Goal: Task Accomplishment & Management: Manage account settings

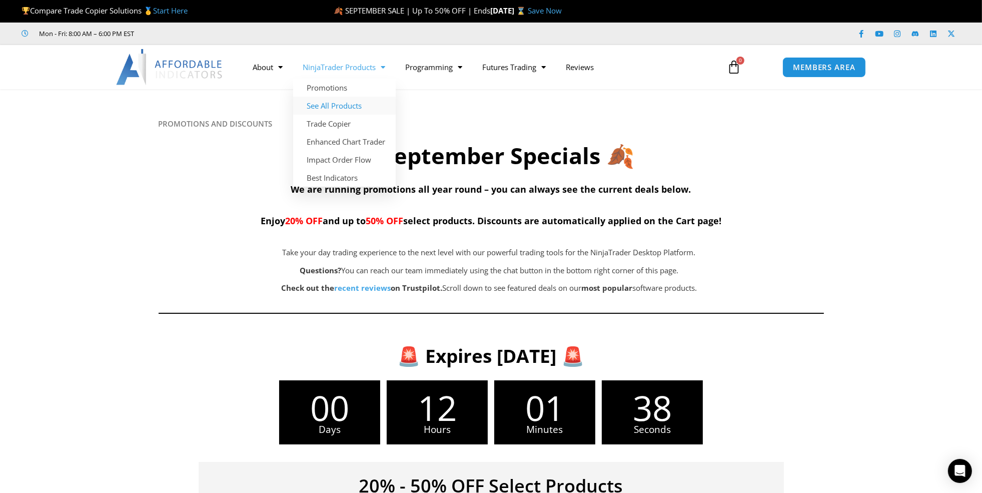
click at [330, 106] on link "See All Products" at bounding box center [344, 106] width 103 height 18
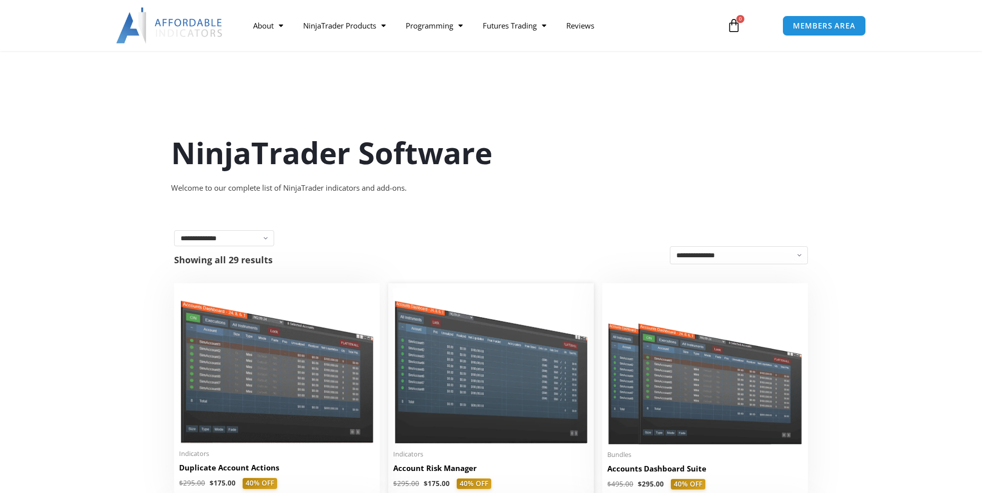
scroll to position [176, 0]
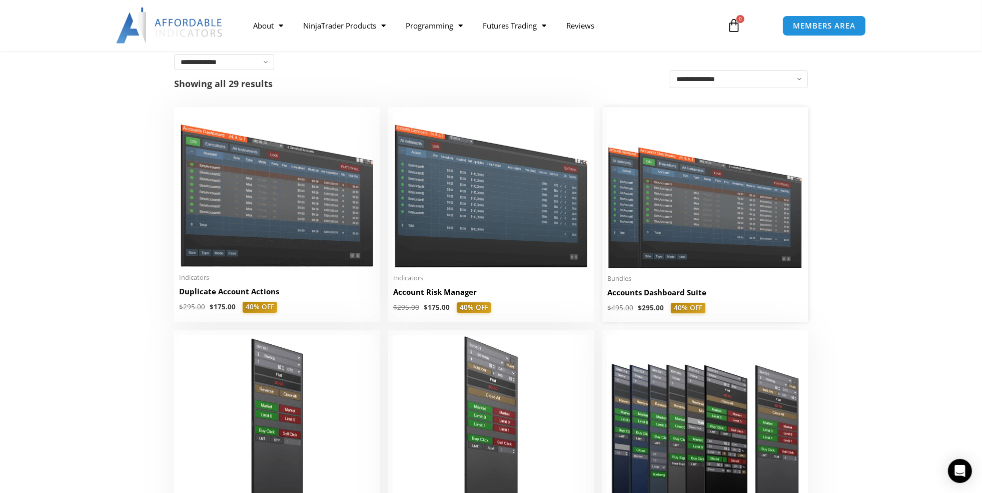
click at [701, 203] on img at bounding box center [705, 190] width 196 height 156
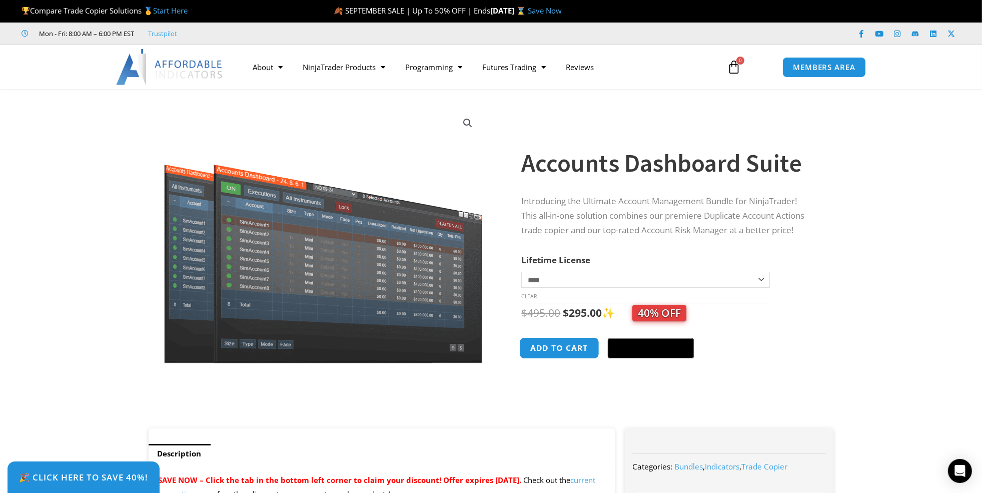
click at [549, 353] on button "Add to cart" at bounding box center [560, 348] width 80 height 22
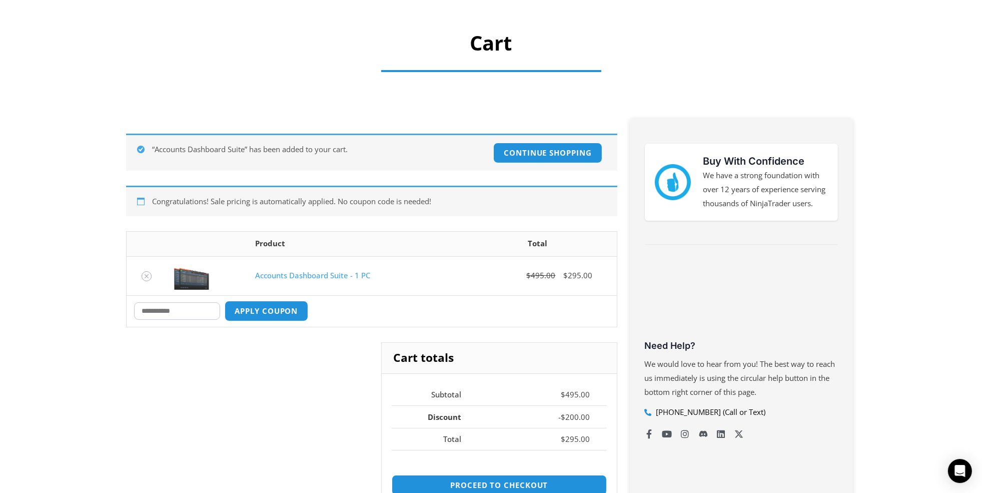
scroll to position [176, 0]
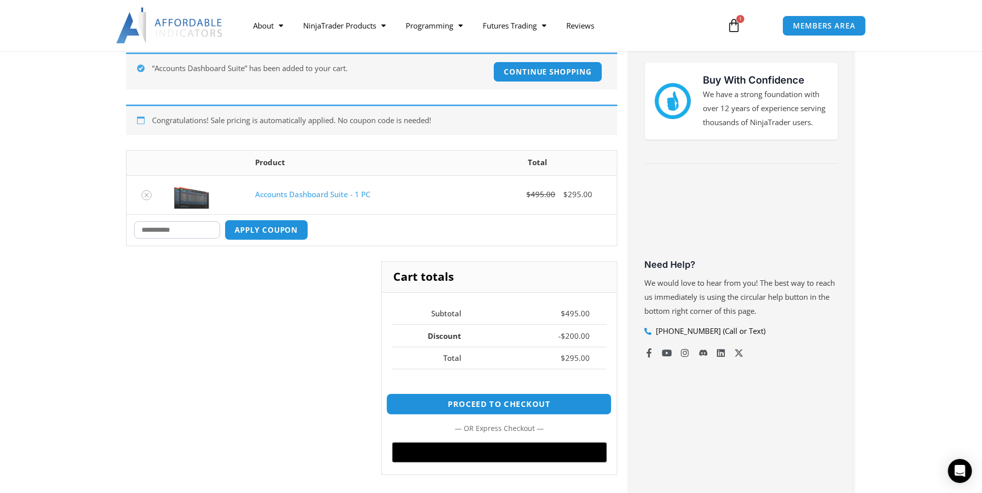
click at [503, 399] on link "Proceed to checkout" at bounding box center [499, 404] width 226 height 22
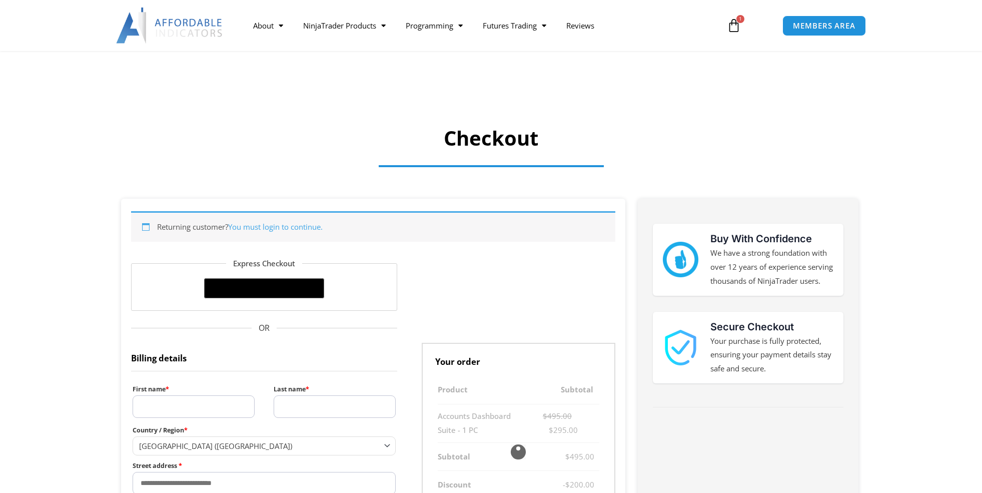
select select "**"
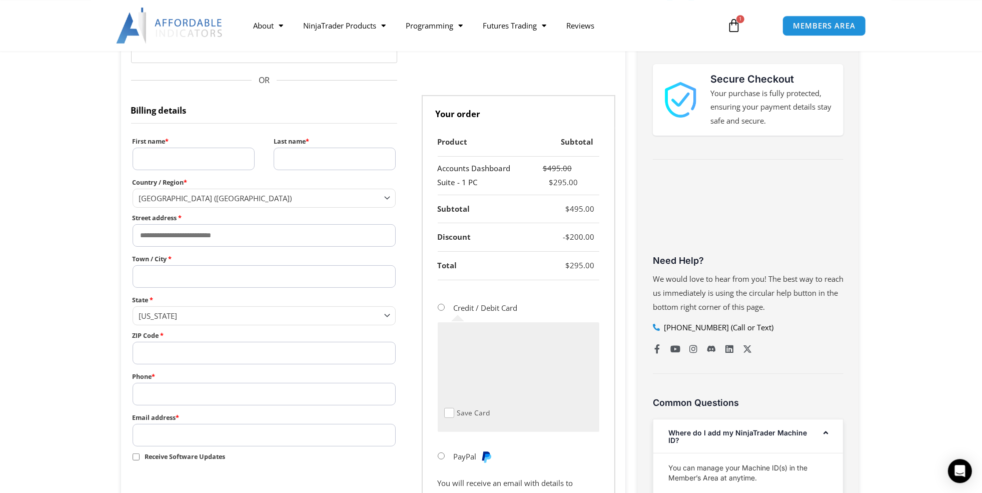
scroll to position [176, 0]
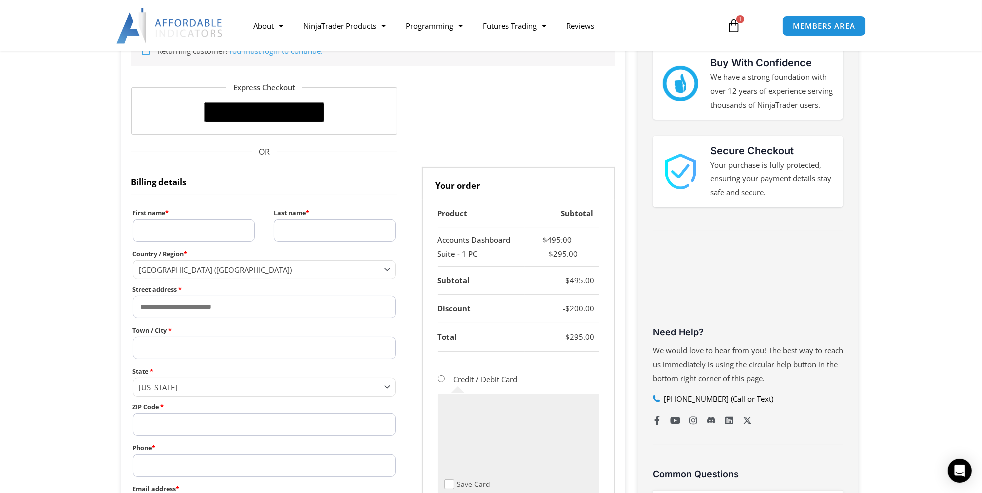
click at [162, 224] on input "First name *" at bounding box center [194, 230] width 122 height 23
type input "*****"
type input "****"
type input "**********"
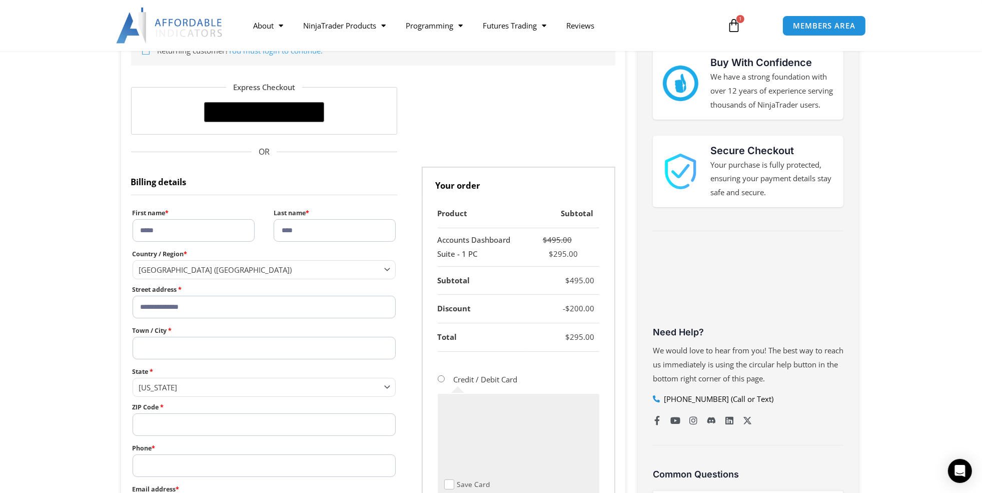
type input "********"
select select "**"
type input "*****"
type input "**********"
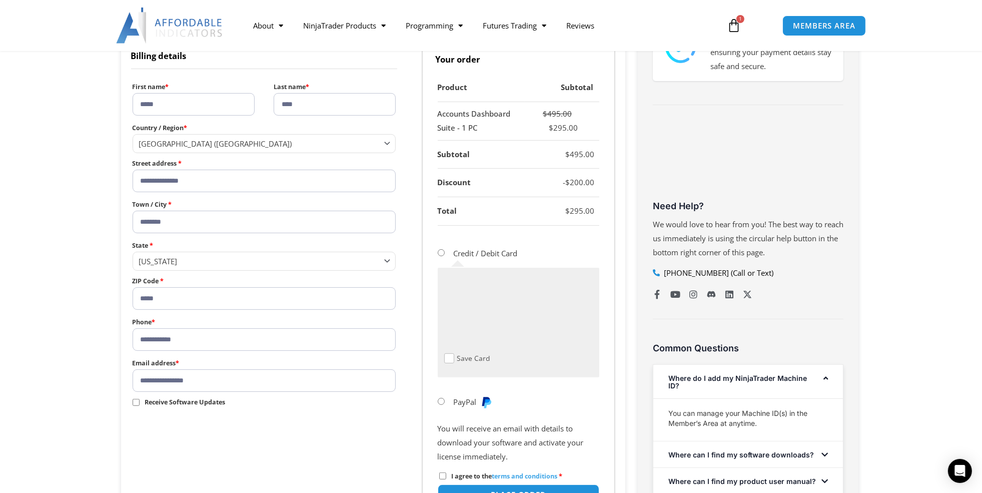
scroll to position [352, 0]
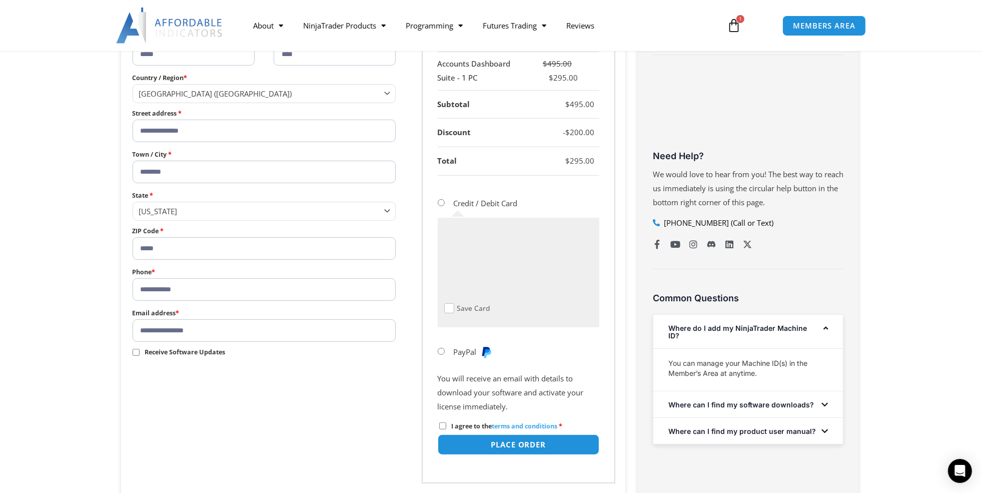
click at [561, 342] on li "PayPal" at bounding box center [519, 351] width 162 height 25
click at [511, 439] on button "Place order" at bounding box center [518, 445] width 170 height 22
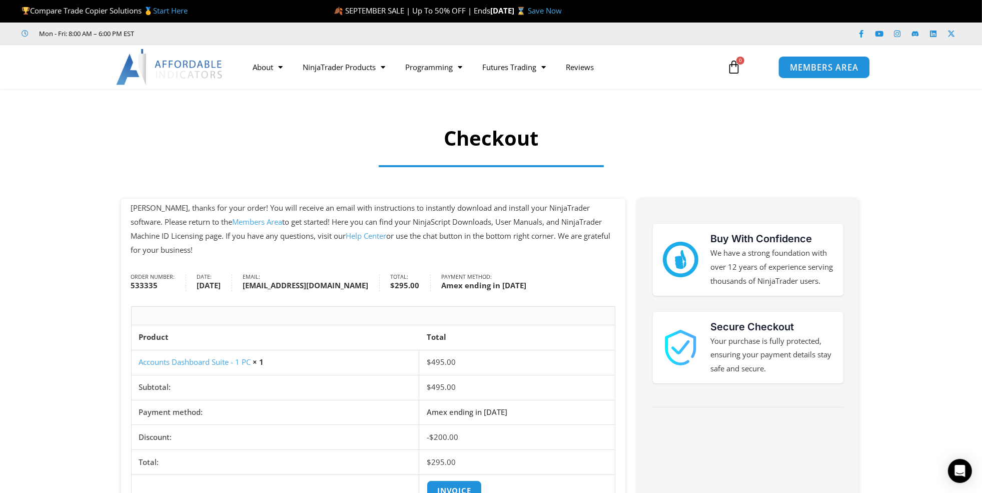
click at [821, 63] on span "MEMBERS AREA" at bounding box center [824, 67] width 69 height 9
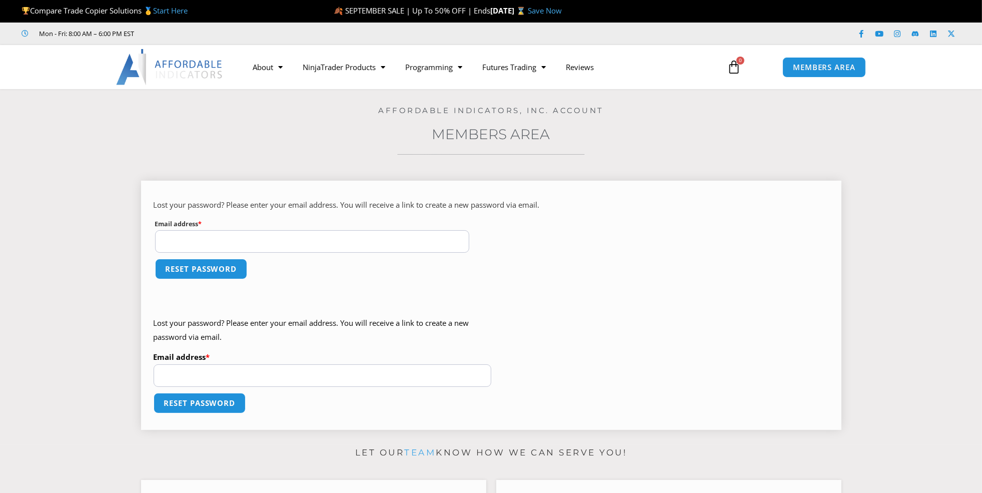
click at [194, 241] on input "Email address * Required" at bounding box center [312, 241] width 315 height 23
type input "**********"
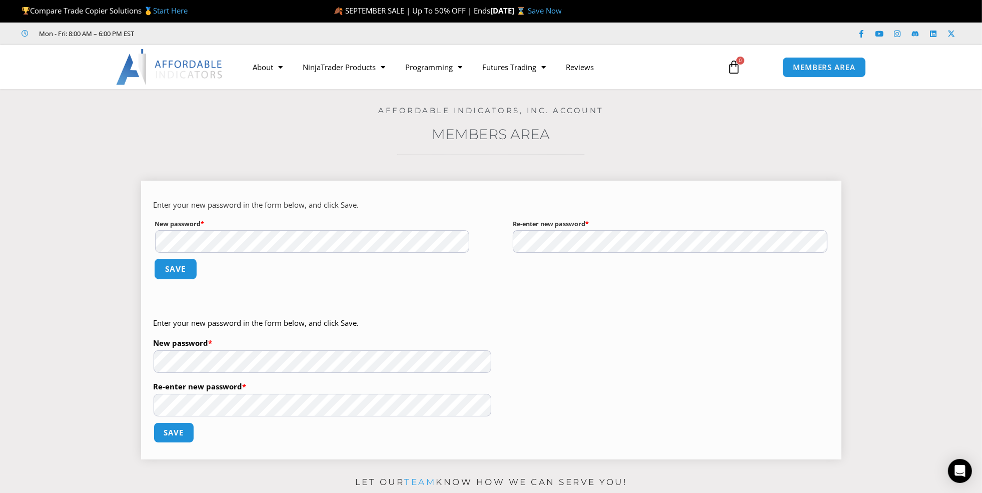
click at [176, 269] on button "Save" at bounding box center [175, 269] width 43 height 22
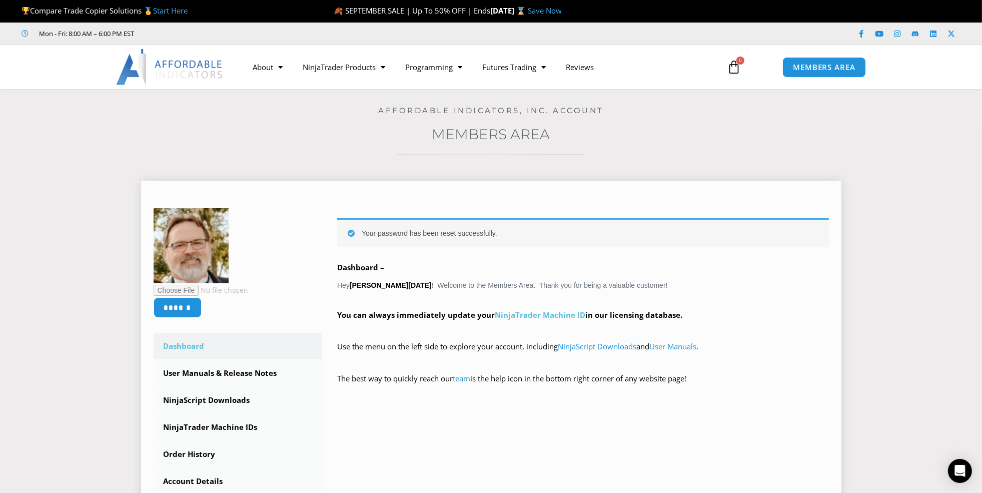
click at [533, 314] on link "NinjaTrader Machine ID" at bounding box center [540, 315] width 91 height 10
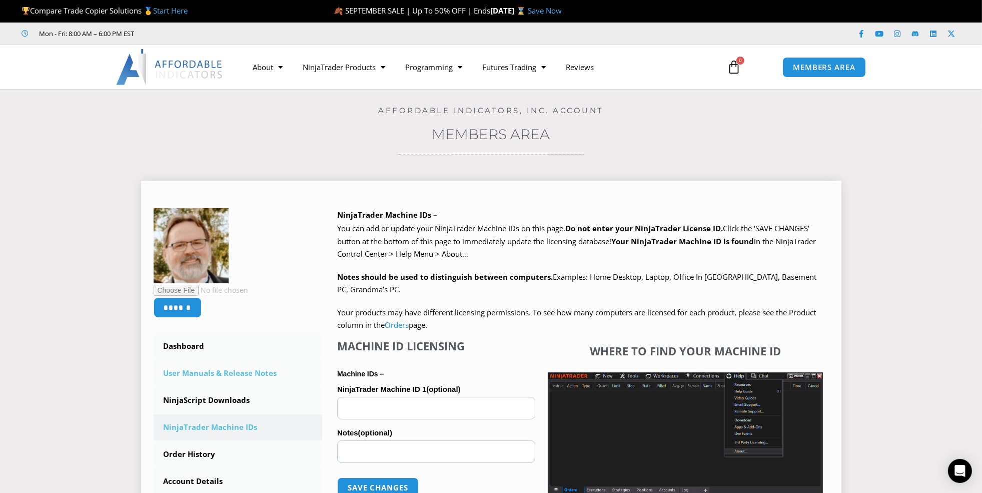
click at [209, 371] on link "User Manuals & Release Notes" at bounding box center [238, 373] width 169 height 26
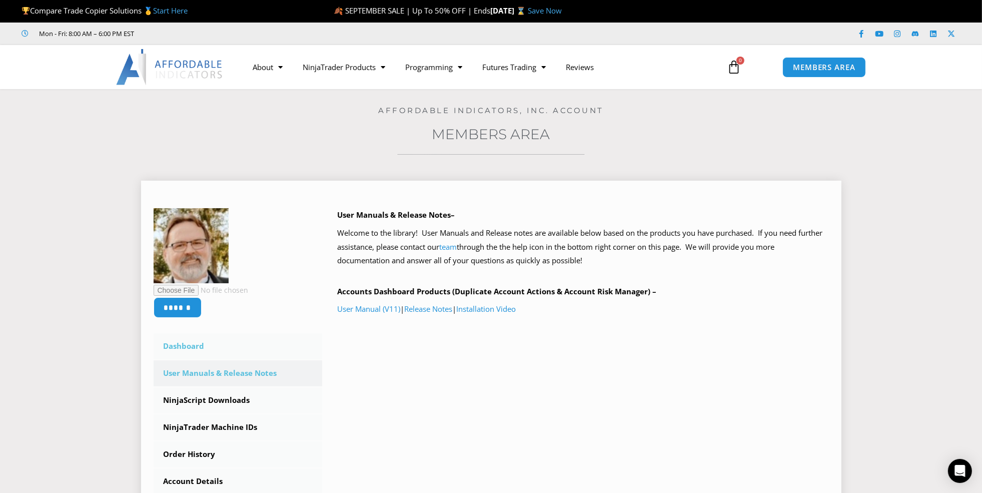
click at [188, 347] on link "Dashboard" at bounding box center [238, 346] width 169 height 26
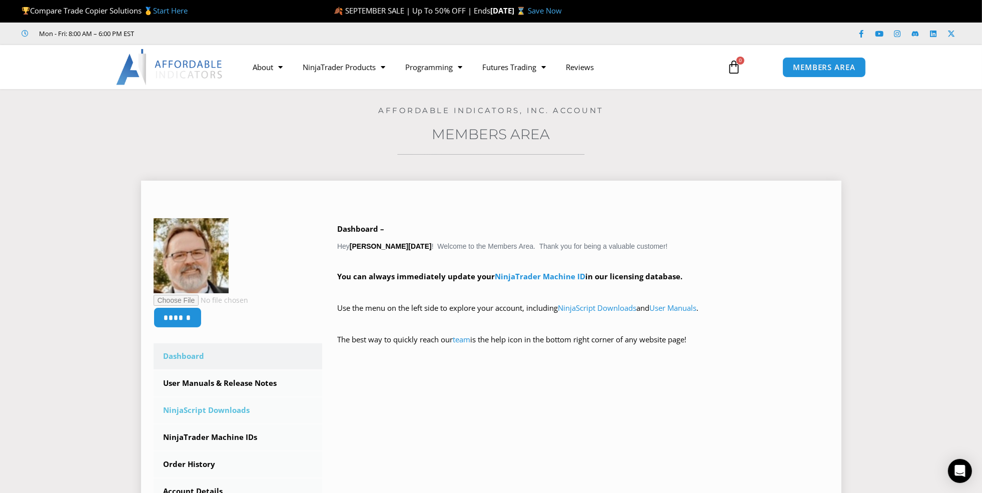
click at [220, 410] on link "NinjaScript Downloads" at bounding box center [238, 410] width 169 height 26
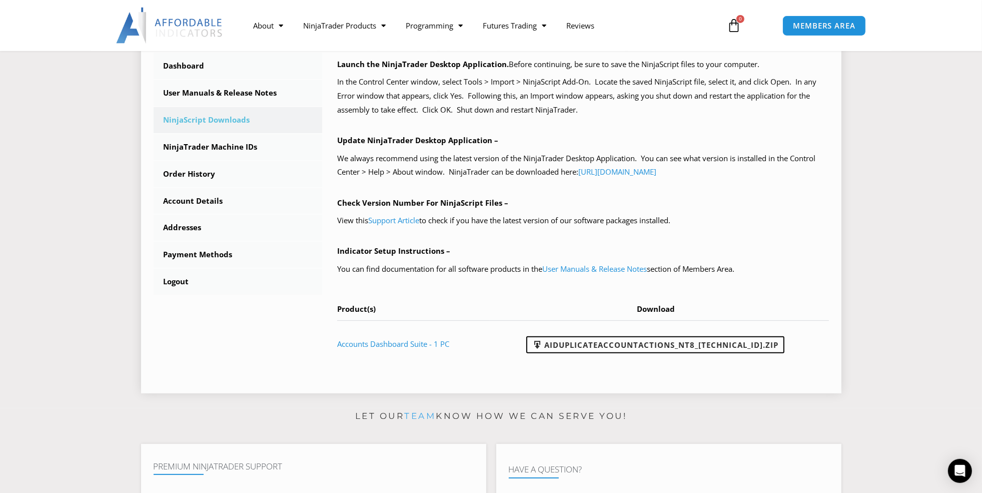
scroll to position [352, 0]
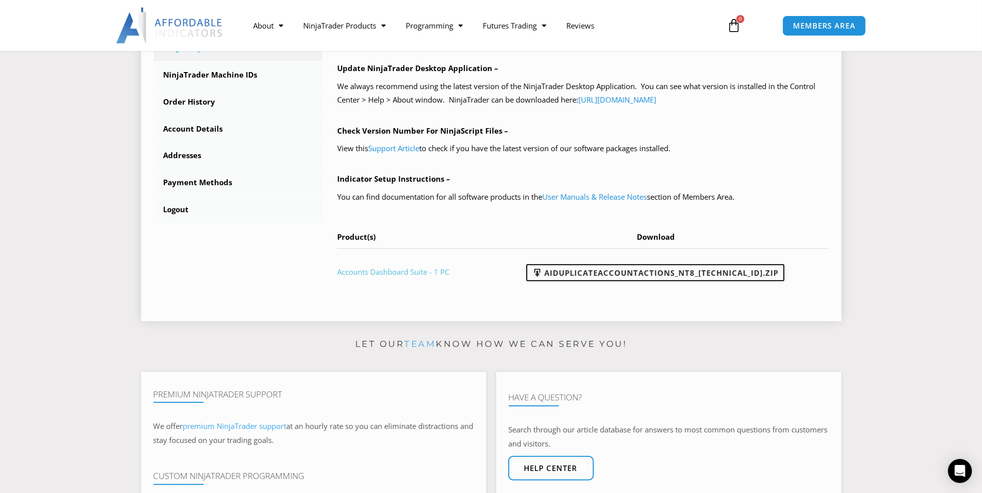
click at [389, 271] on link "Accounts Dashboard Suite - 1 PC" at bounding box center [393, 272] width 112 height 10
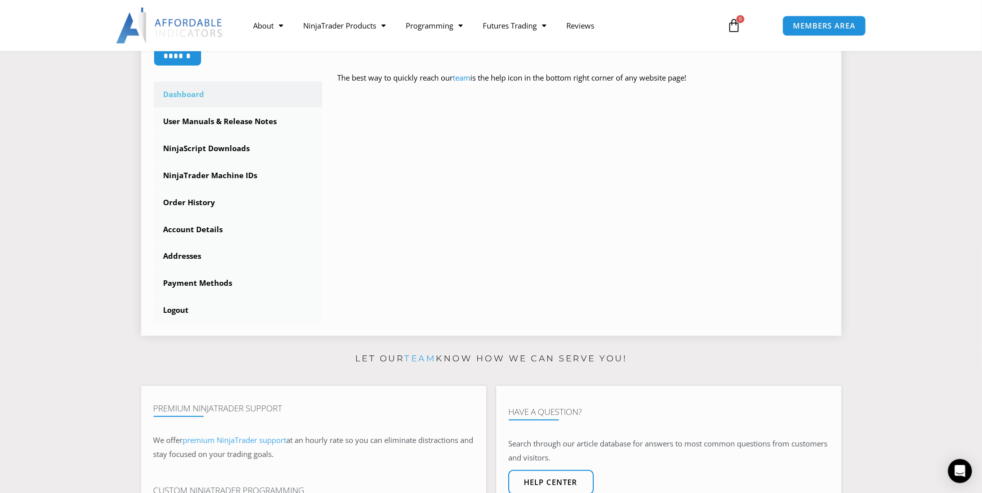
scroll to position [176, 0]
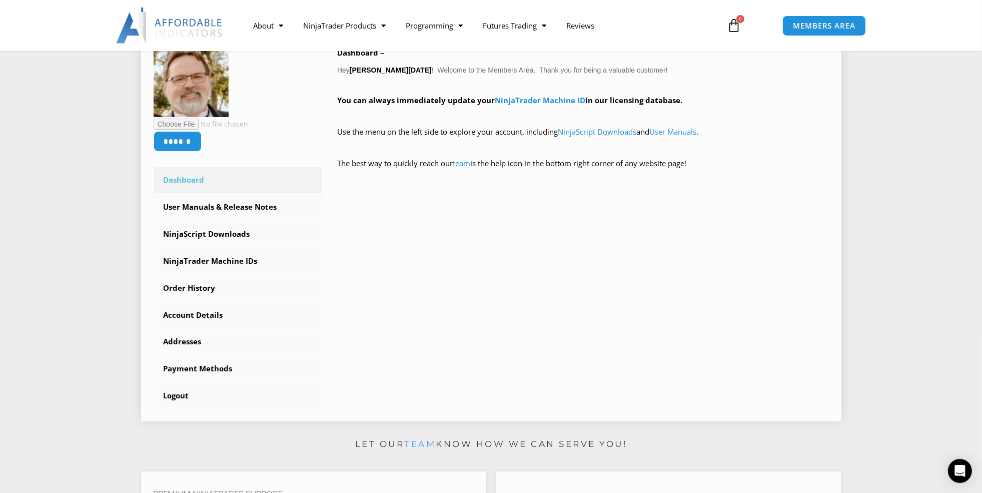
click at [183, 177] on link "Dashboard" at bounding box center [238, 180] width 169 height 26
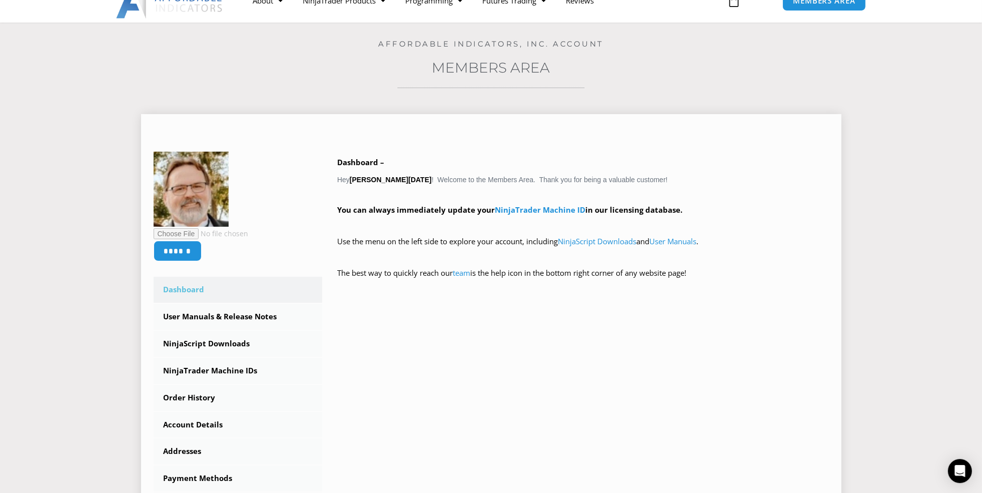
scroll to position [0, 0]
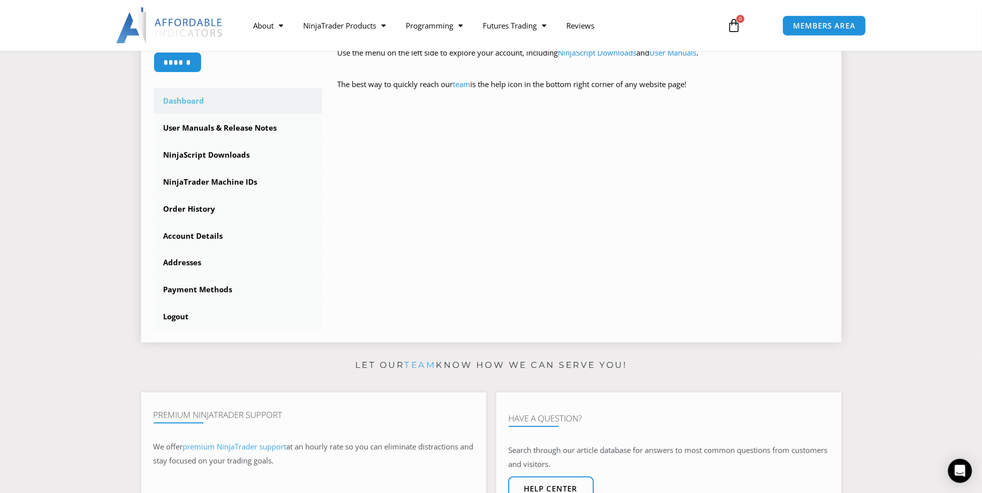
scroll to position [176, 0]
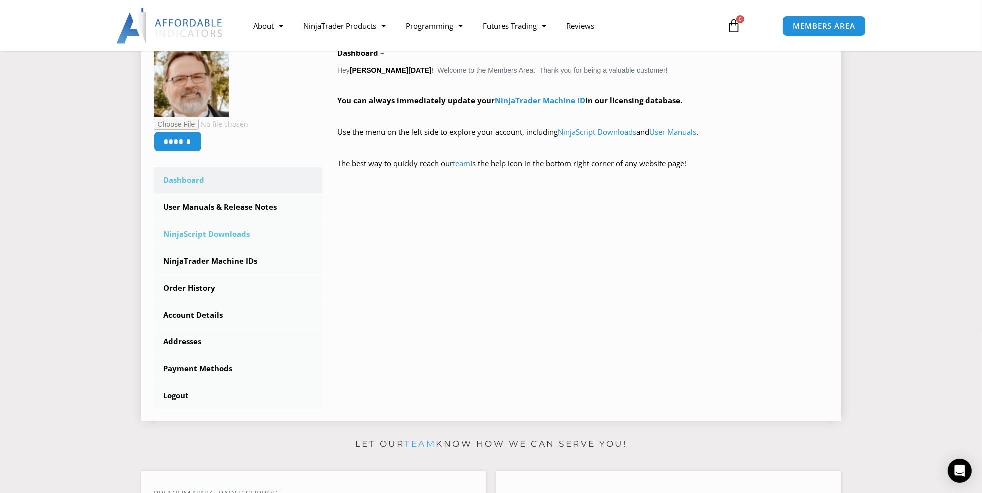
click at [205, 231] on link "NinjaScript Downloads" at bounding box center [238, 234] width 169 height 26
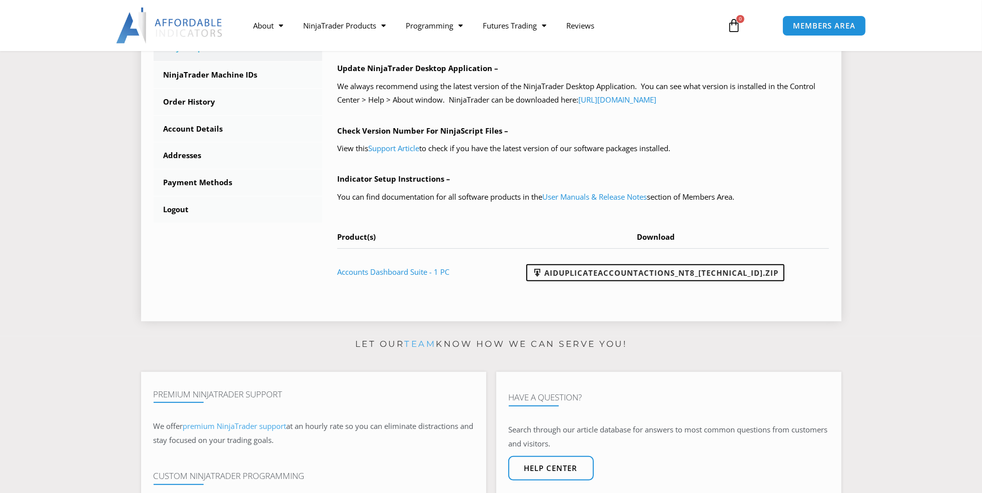
scroll to position [352, 0]
click at [676, 273] on link "AIDuplicateAccountActions_NT8_25.9.24.1.zip" at bounding box center [655, 272] width 258 height 17
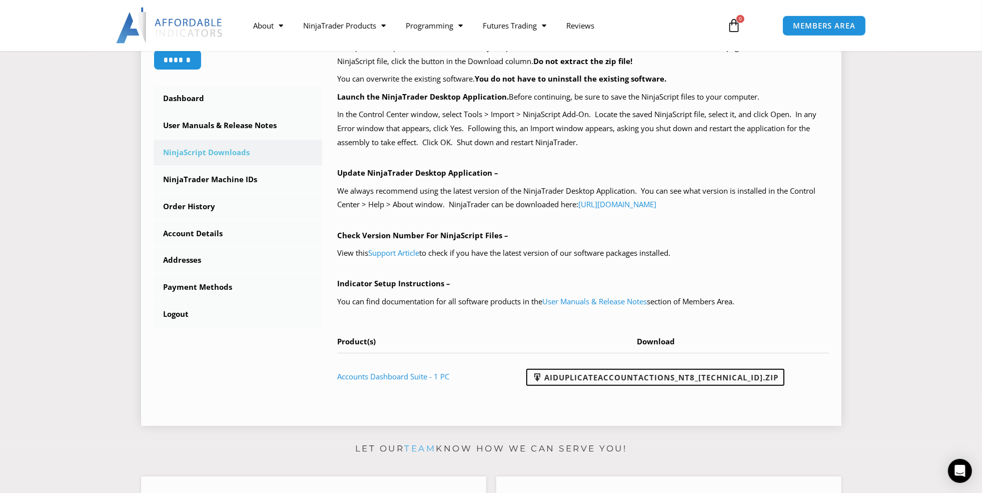
scroll to position [176, 0]
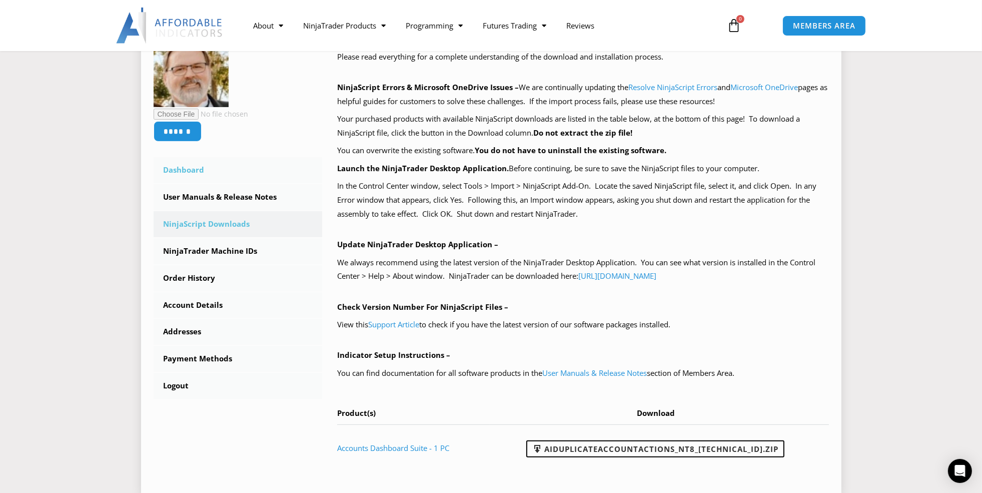
click at [186, 168] on link "Dashboard" at bounding box center [238, 170] width 169 height 26
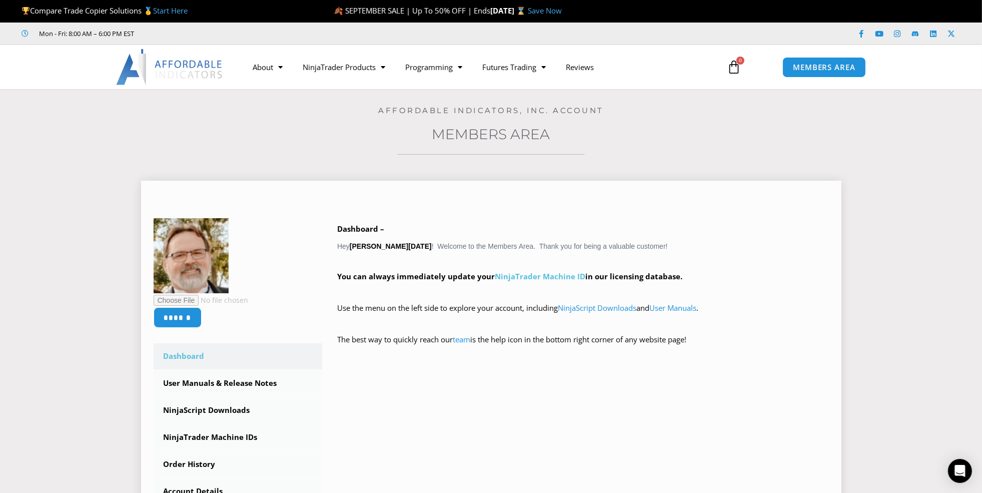
click at [519, 274] on link "NinjaTrader Machine ID" at bounding box center [540, 276] width 91 height 10
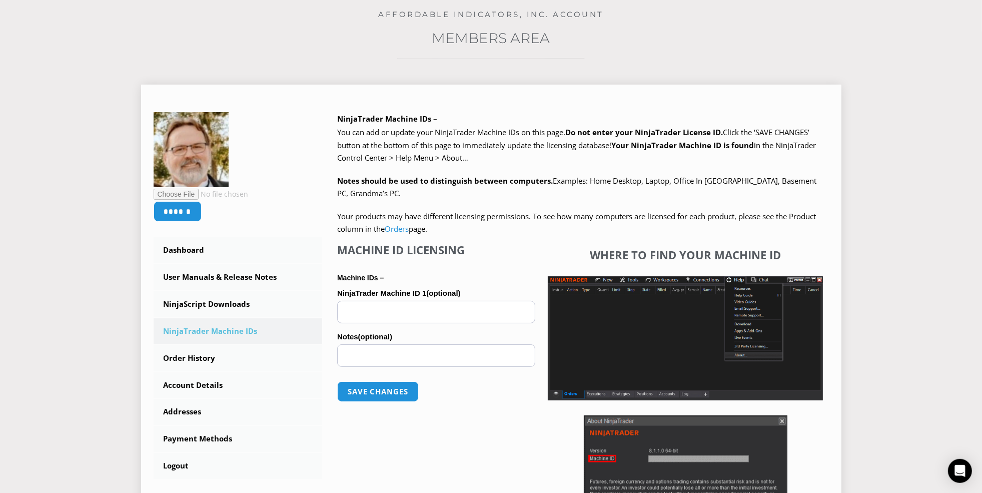
scroll to position [176, 0]
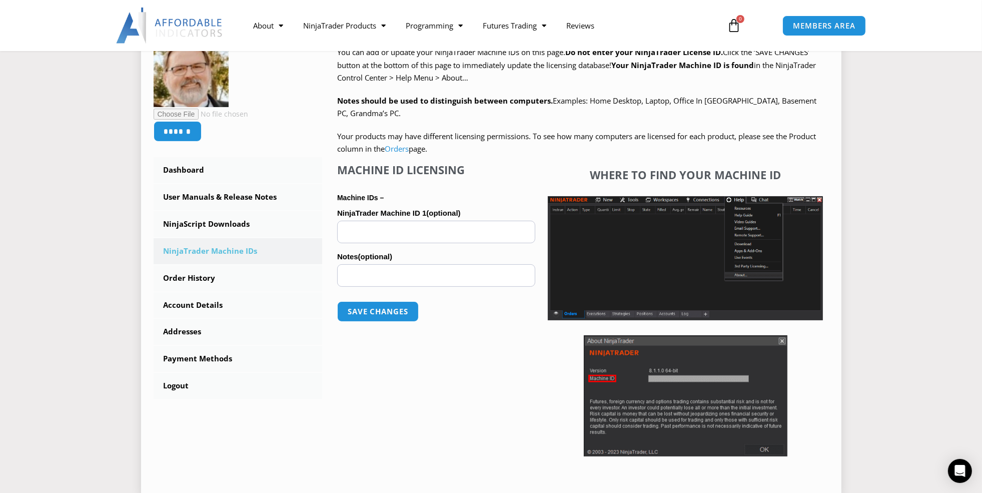
paste input "**********"
type input "**********"
click at [421, 389] on div "**********" at bounding box center [436, 312] width 198 height 298
drag, startPoint x: 388, startPoint y: 313, endPoint x: 382, endPoint y: 313, distance: 5.5
click at [387, 313] on button "Save changes" at bounding box center [378, 312] width 86 height 22
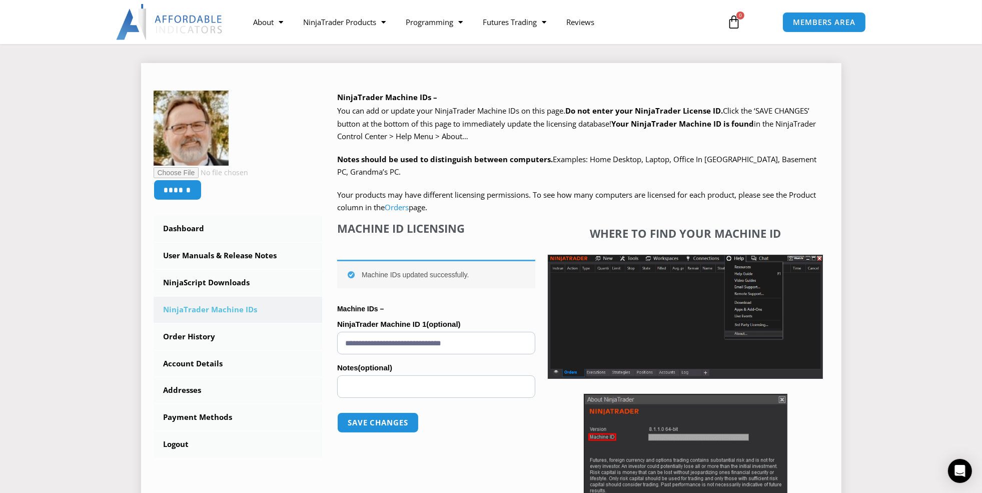
scroll to position [176, 0]
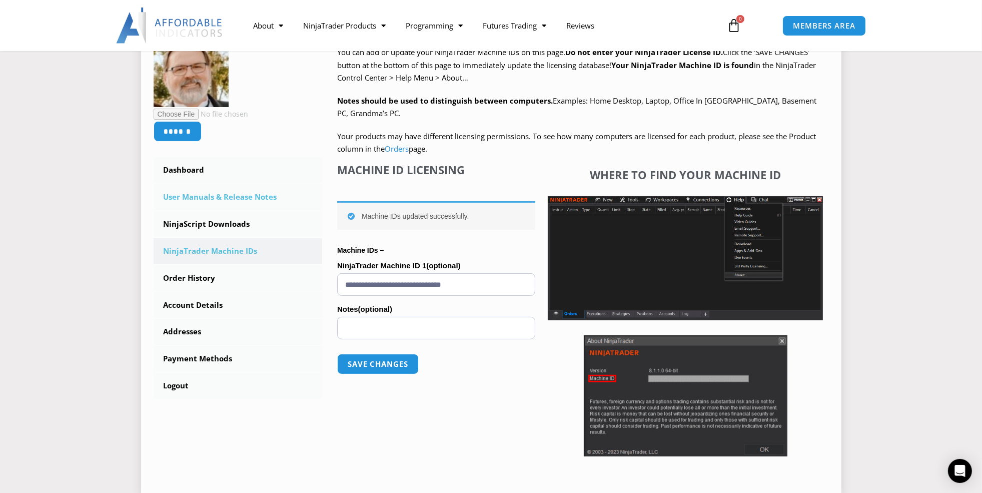
click at [220, 195] on link "User Manuals & Release Notes" at bounding box center [238, 197] width 169 height 26
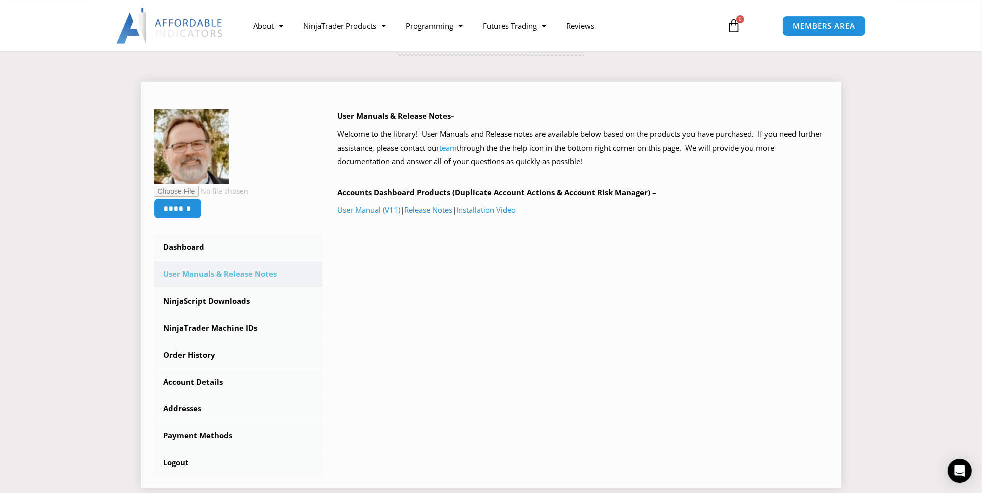
scroll to position [176, 0]
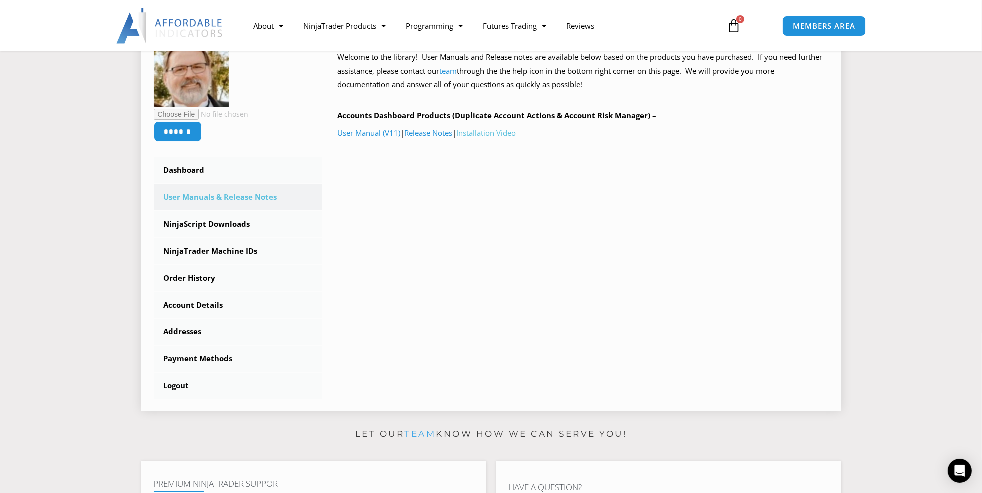
click at [501, 133] on link "Installation Video" at bounding box center [486, 133] width 60 height 10
click at [208, 223] on link "NinjaScript Downloads" at bounding box center [238, 224] width 169 height 26
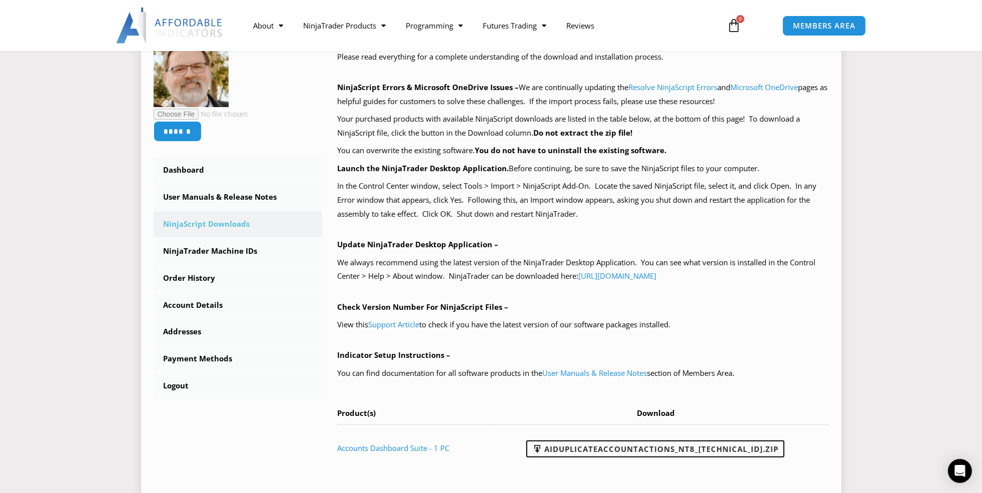
scroll to position [352, 0]
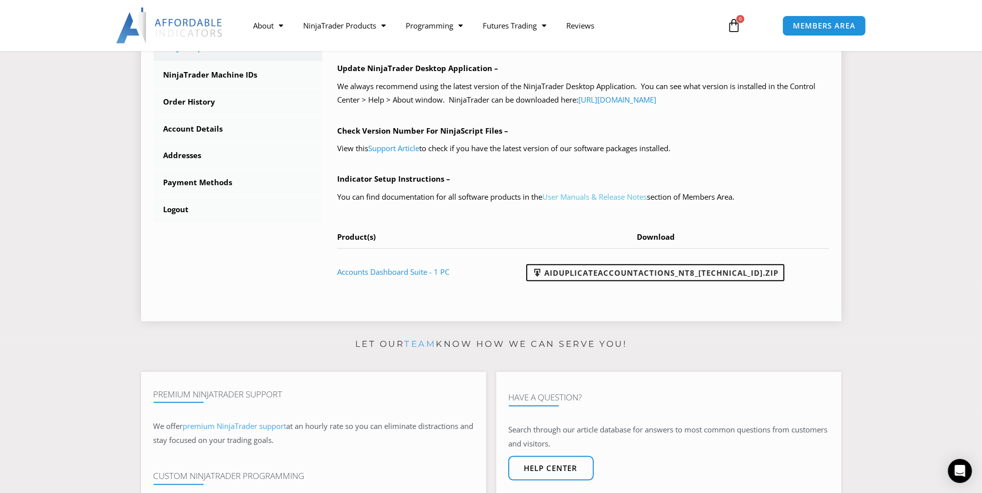
click at [603, 197] on link "User Manuals & Release Notes" at bounding box center [594, 197] width 105 height 10
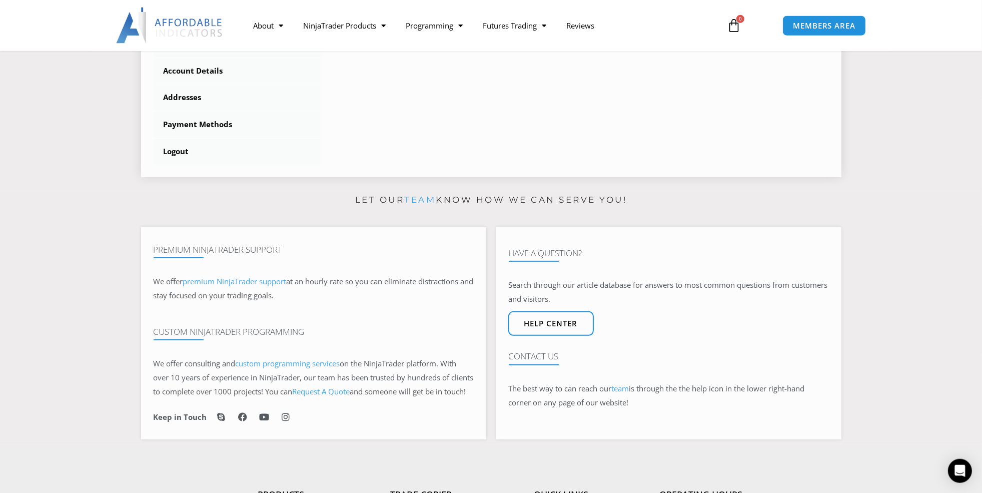
scroll to position [352, 0]
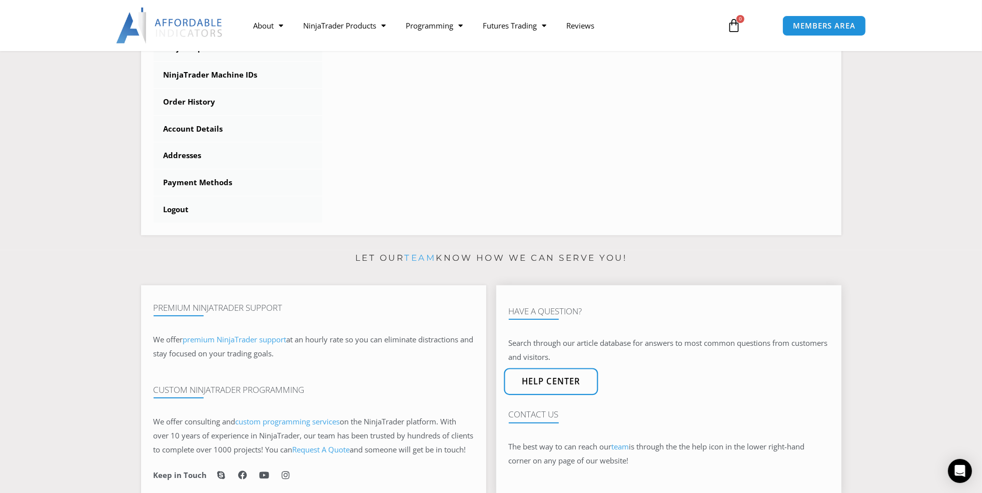
click at [550, 386] on span "Help center" at bounding box center [550, 382] width 59 height 9
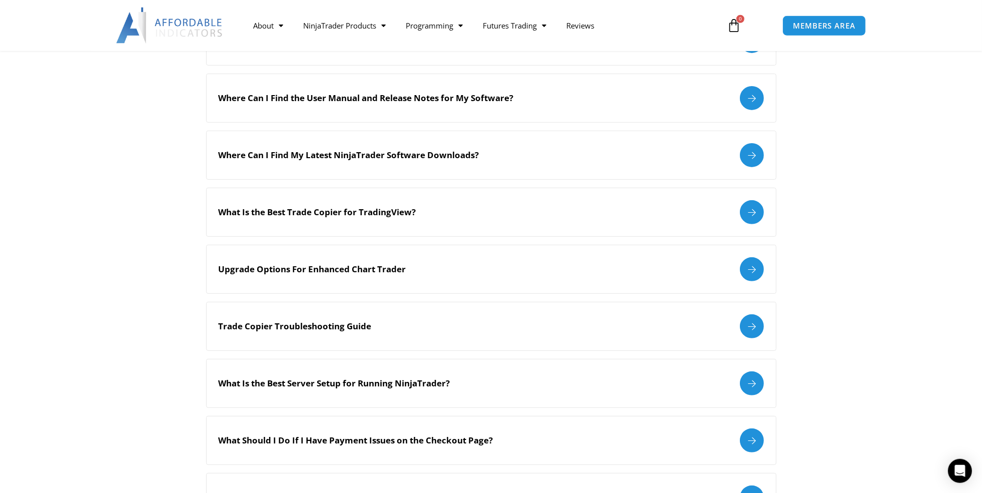
scroll to position [352, 0]
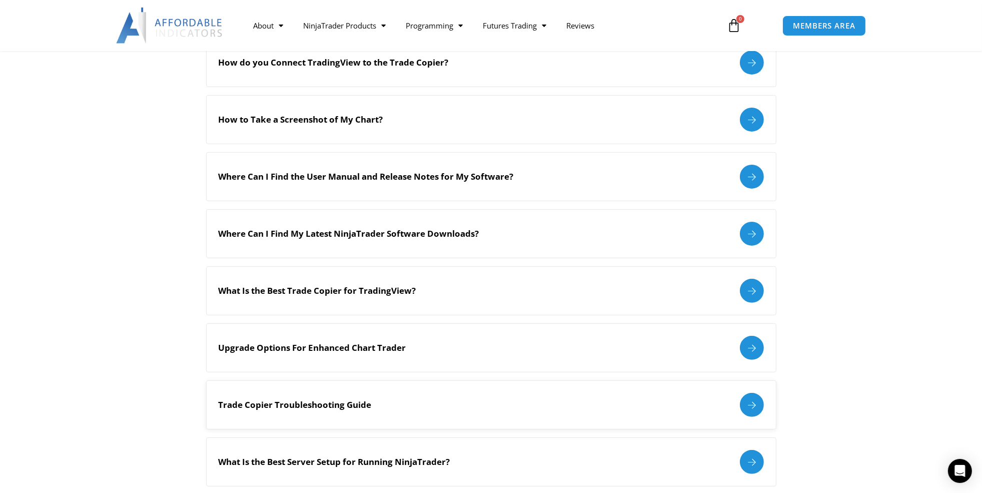
click at [389, 398] on div "Trade Copier Troubleshooting Guide" at bounding box center [491, 405] width 545 height 24
click at [755, 400] on div at bounding box center [752, 405] width 24 height 24
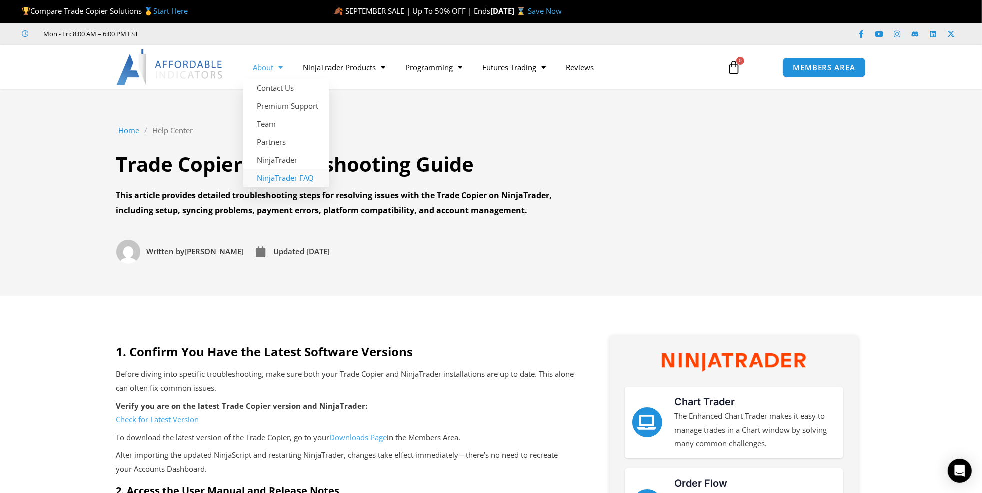
click at [282, 177] on link "NinjaTrader FAQ" at bounding box center [286, 178] width 86 height 18
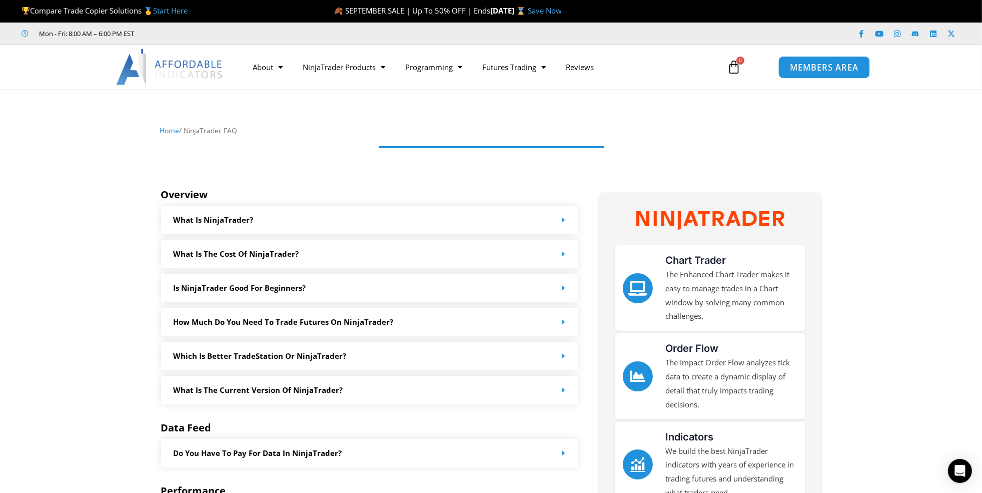
click at [831, 66] on span "MEMBERS AREA" at bounding box center [824, 67] width 69 height 9
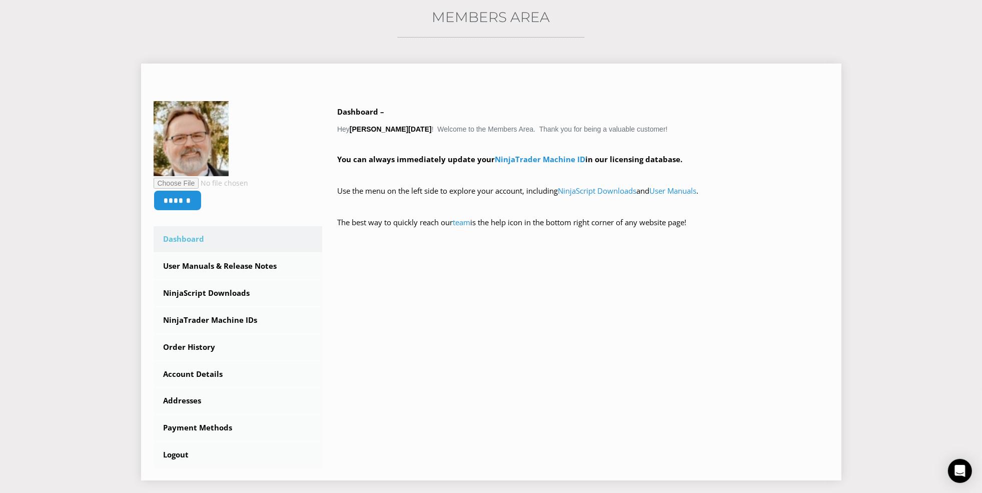
scroll to position [176, 0]
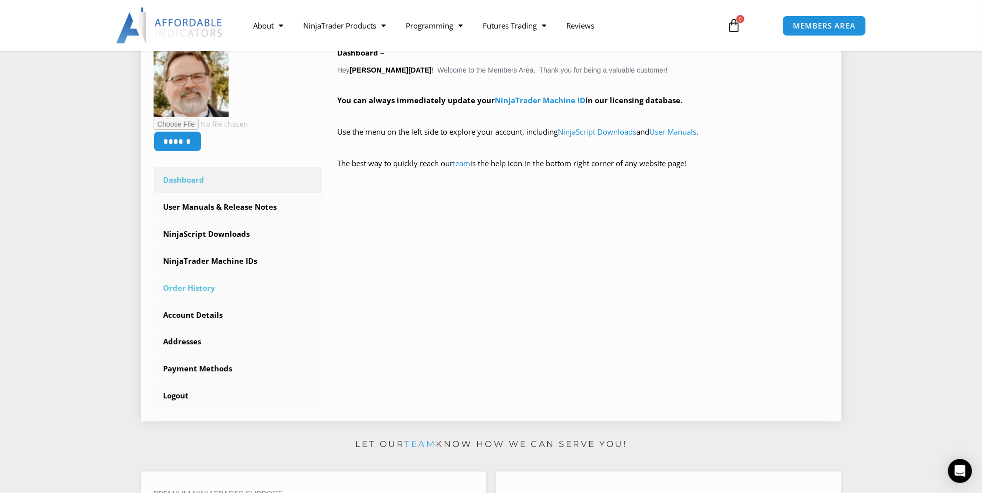
click at [190, 282] on link "Order History" at bounding box center [238, 288] width 169 height 26
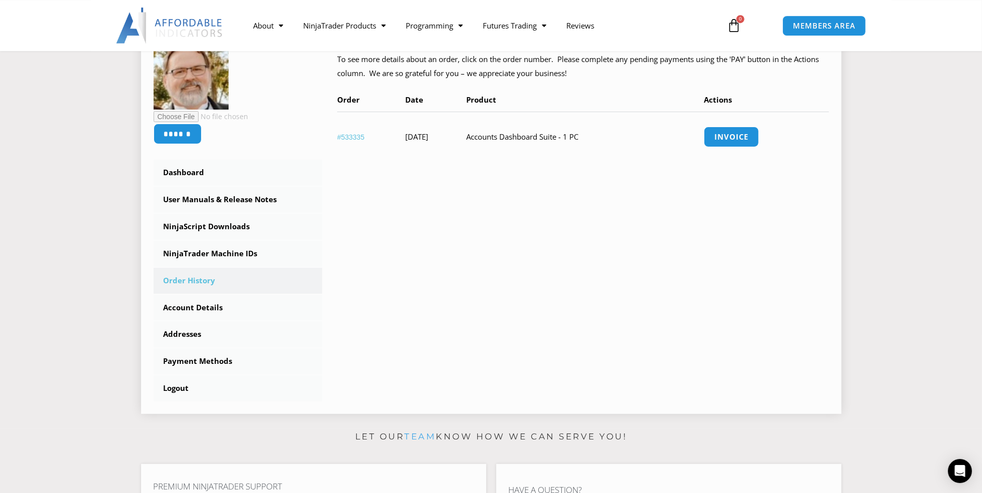
scroll to position [176, 0]
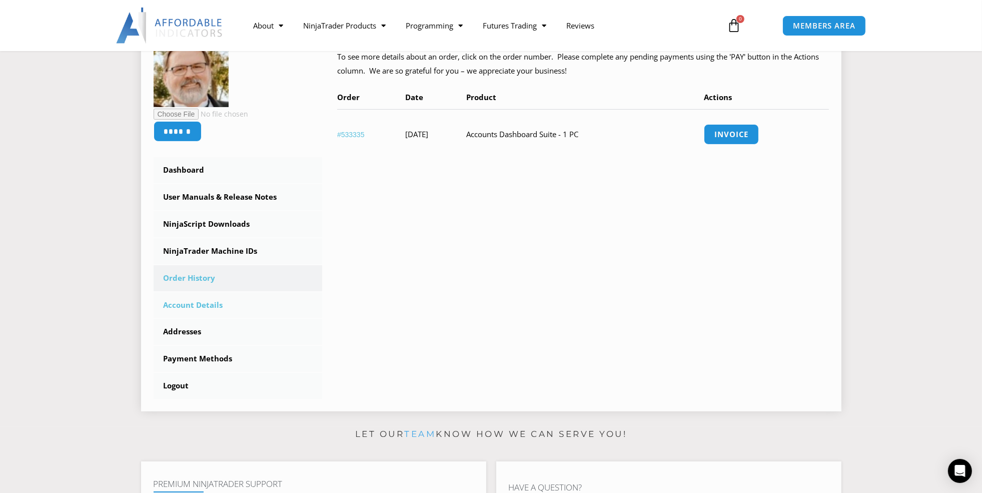
click at [195, 302] on link "Account Details" at bounding box center [238, 305] width 169 height 26
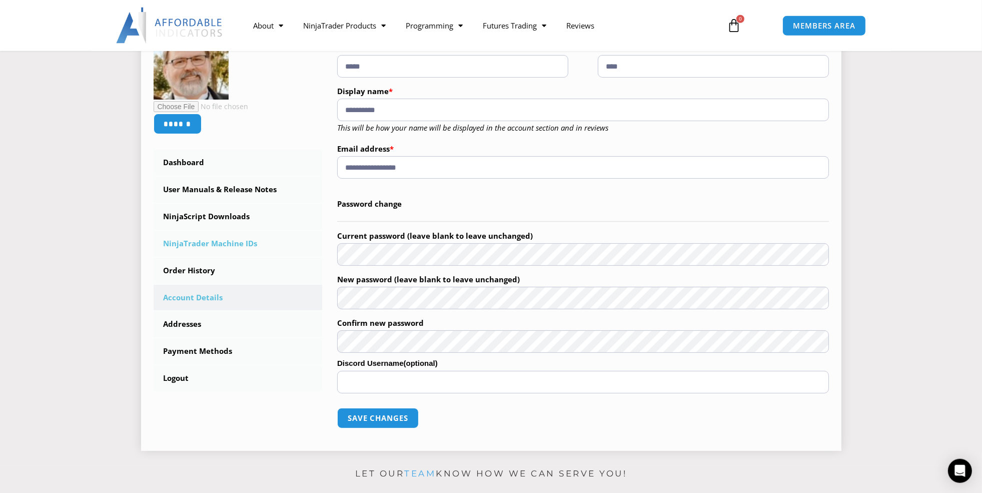
scroll to position [176, 0]
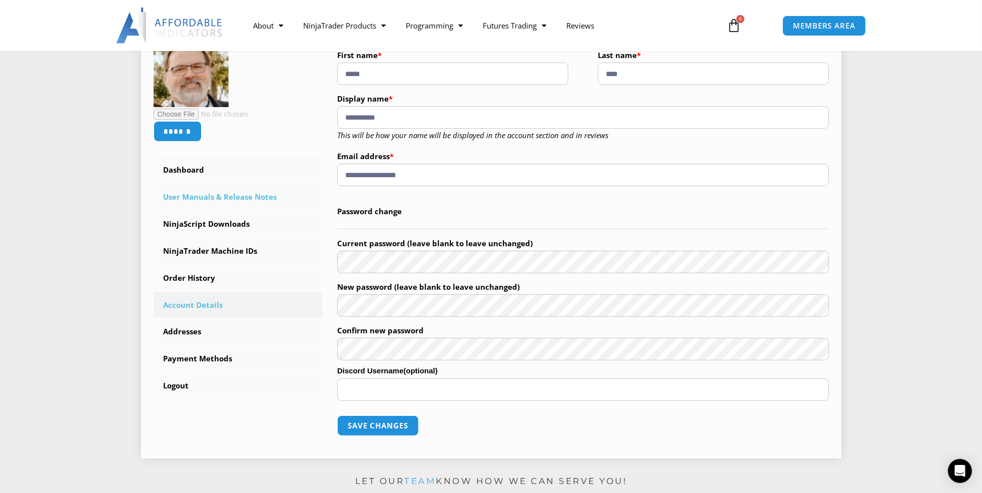
click at [202, 197] on link "User Manuals & Release Notes" at bounding box center [238, 197] width 169 height 26
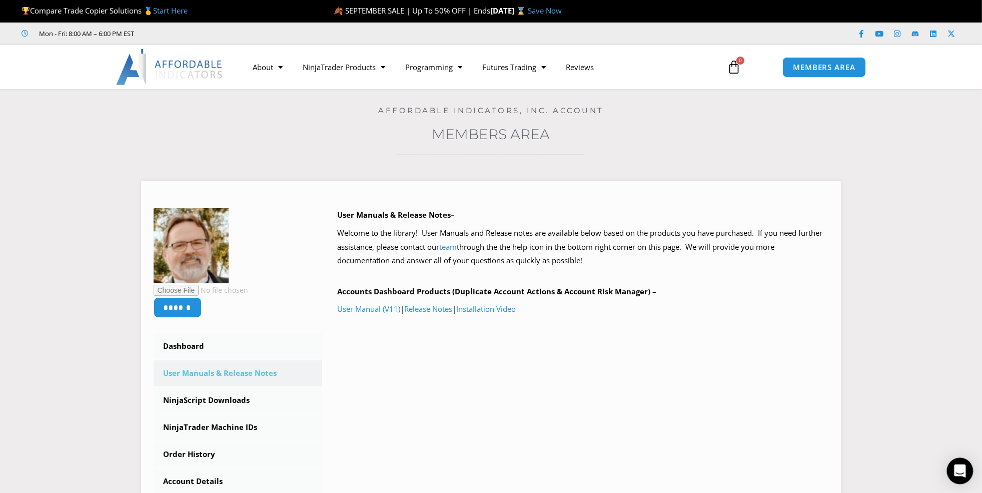
click at [964, 467] on icon "Open Intercom Messenger" at bounding box center [960, 470] width 12 height 13
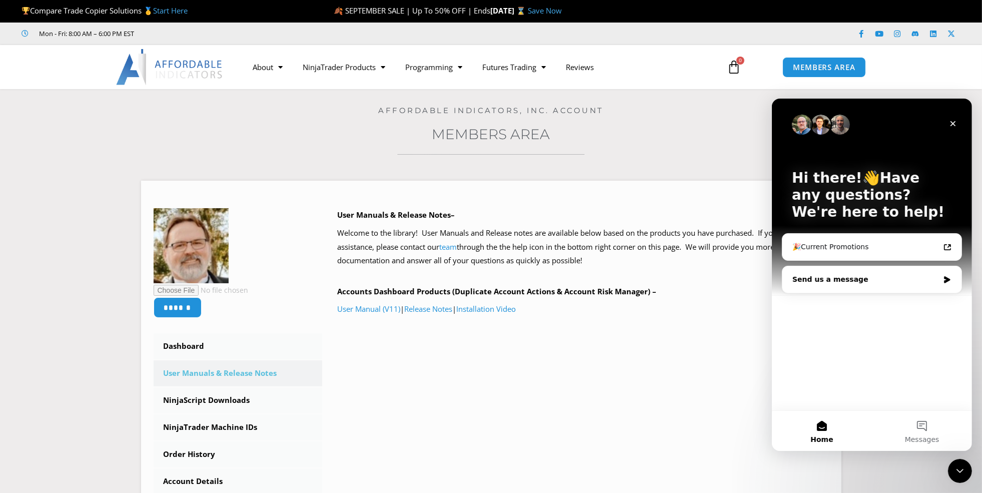
click at [852, 275] on div "Send us a message" at bounding box center [865, 279] width 147 height 11
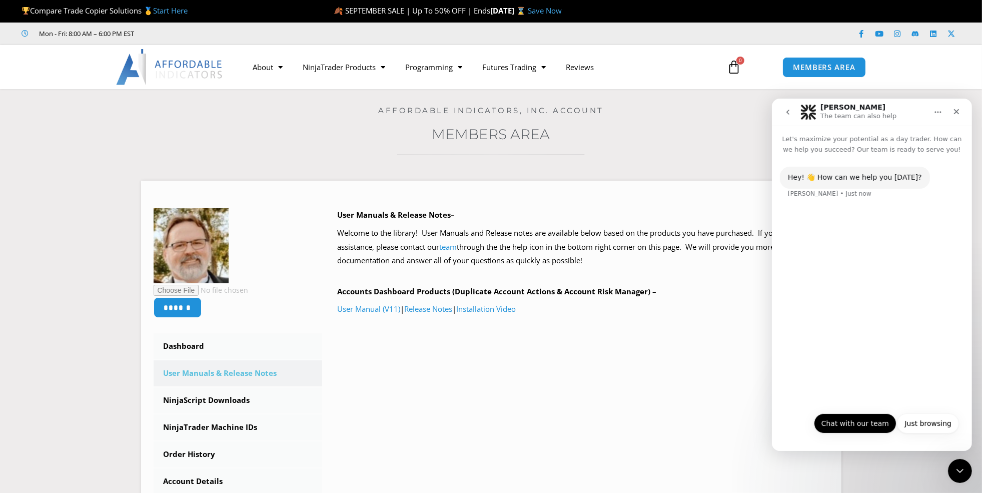
click at [850, 424] on button "Chat with our team" at bounding box center [854, 423] width 83 height 20
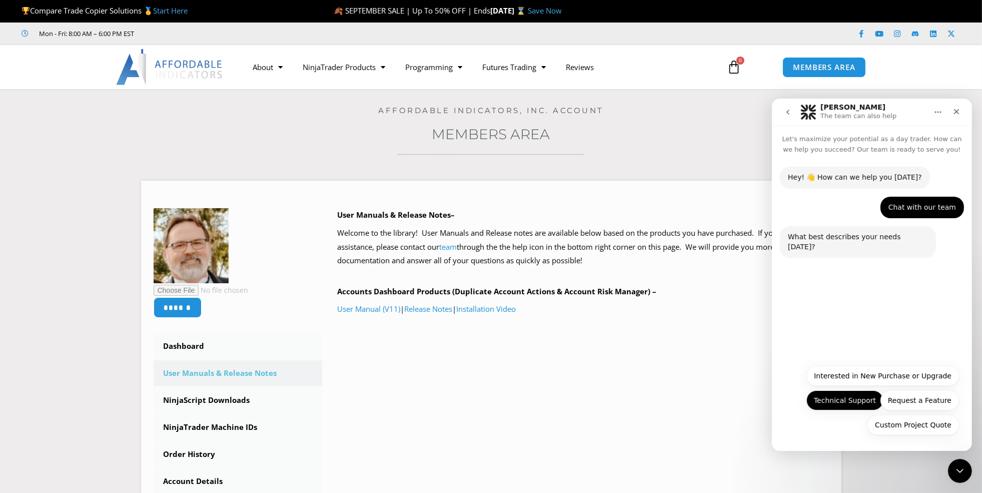
click at [847, 397] on button "Technical Support" at bounding box center [844, 400] width 77 height 20
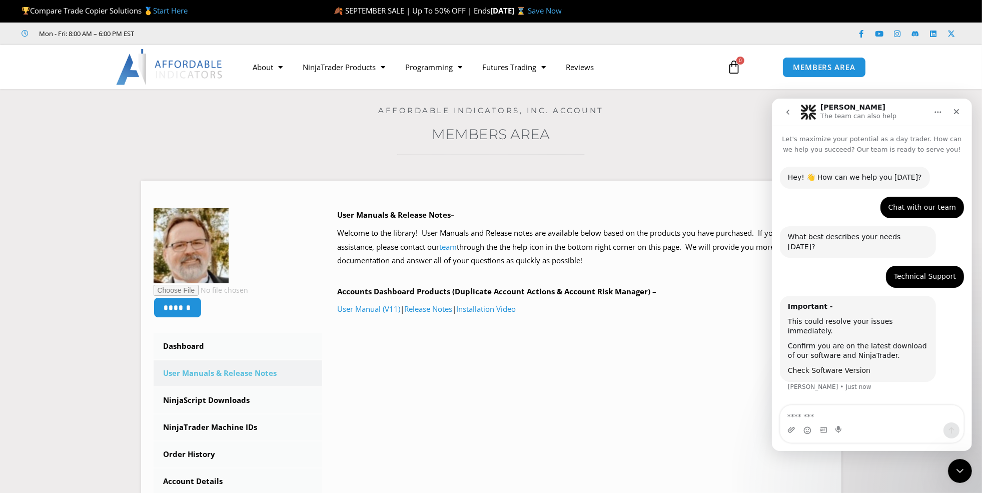
click at [824, 366] on link "Check Software Version" at bounding box center [828, 370] width 83 height 8
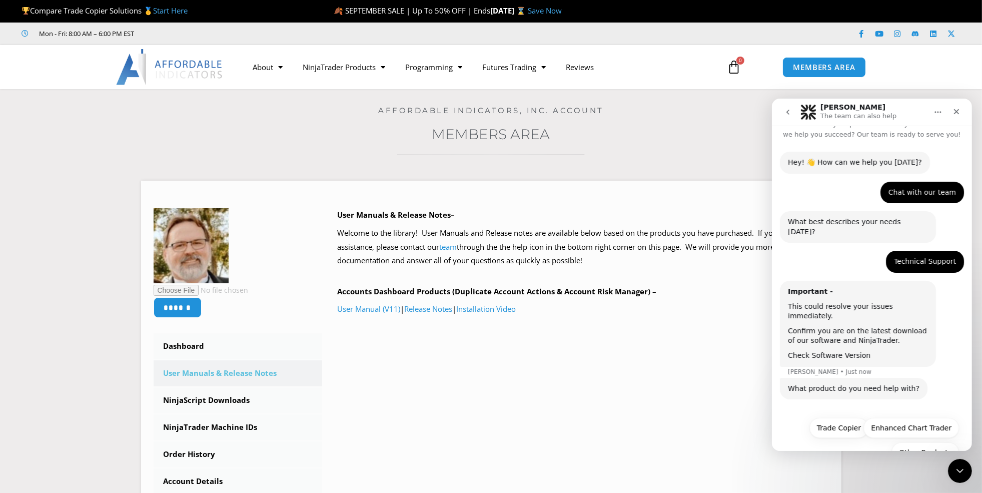
scroll to position [23, 0]
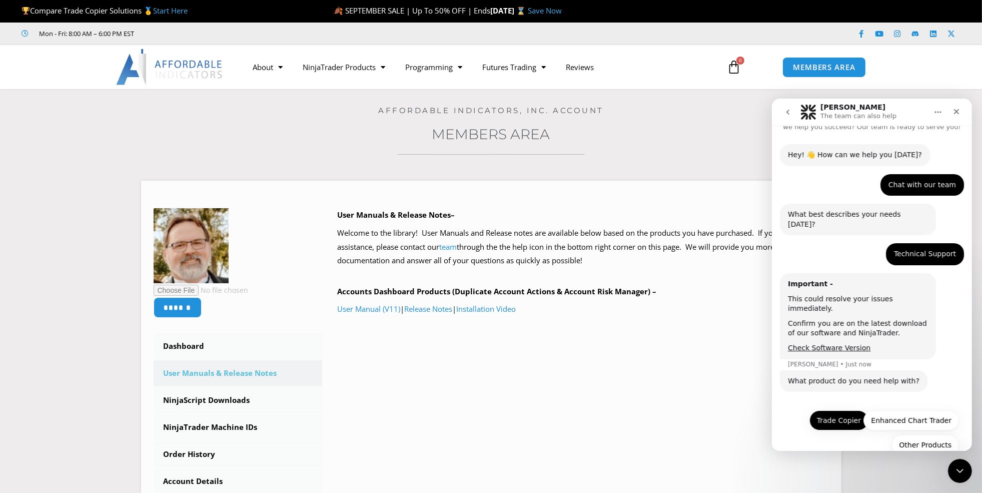
click at [843, 410] on button "Trade Copier" at bounding box center [838, 420] width 59 height 20
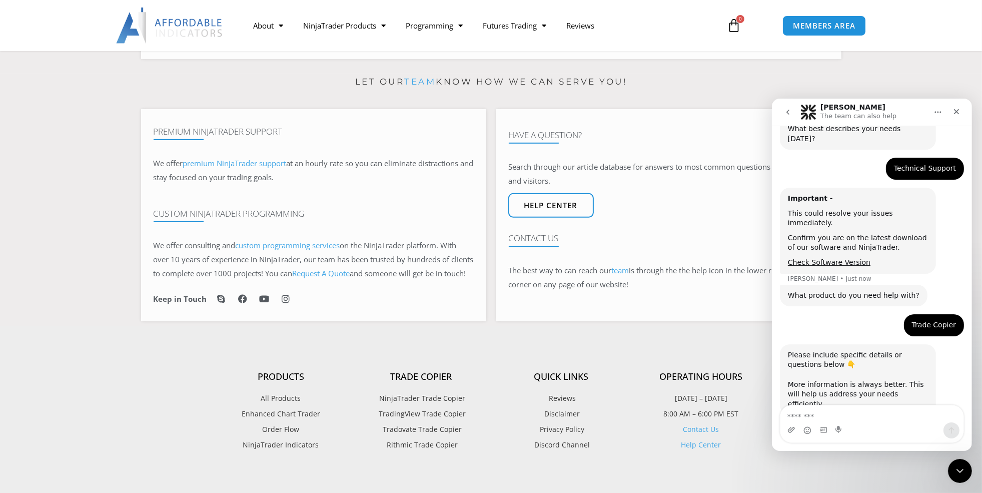
scroll to position [109, 0]
click at [831, 414] on textarea "Message…" at bounding box center [871, 413] width 183 height 17
type textarea "**********"
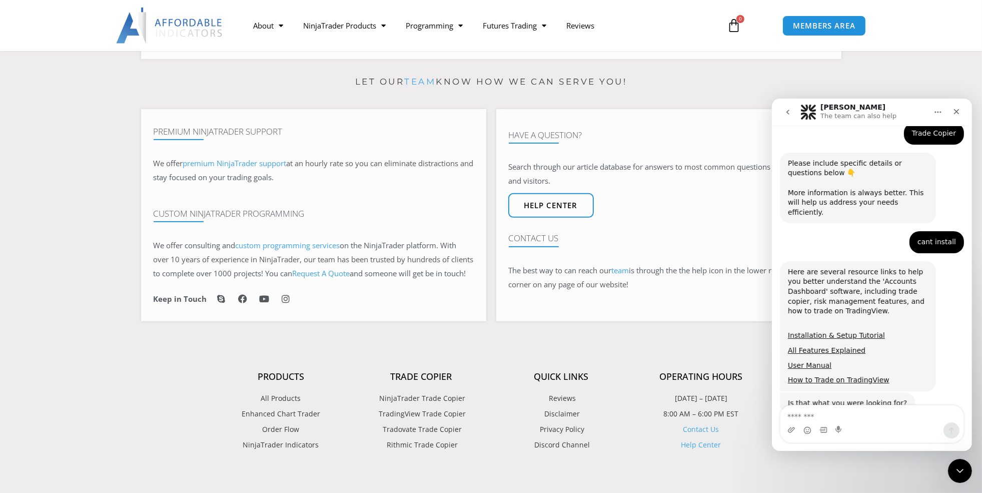
scroll to position [299, 0]
click at [824, 421] on textarea "Message…" at bounding box center [872, 413] width 184 height 17
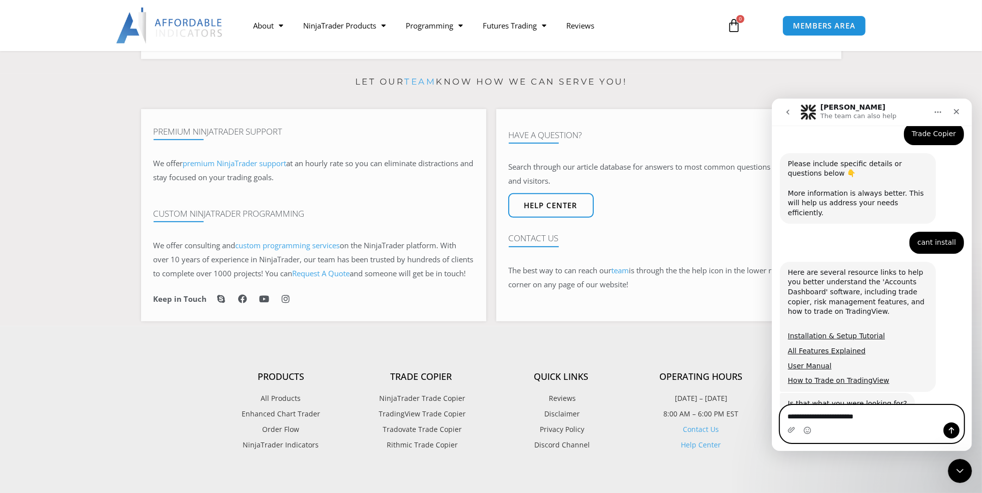
type textarea "**********"
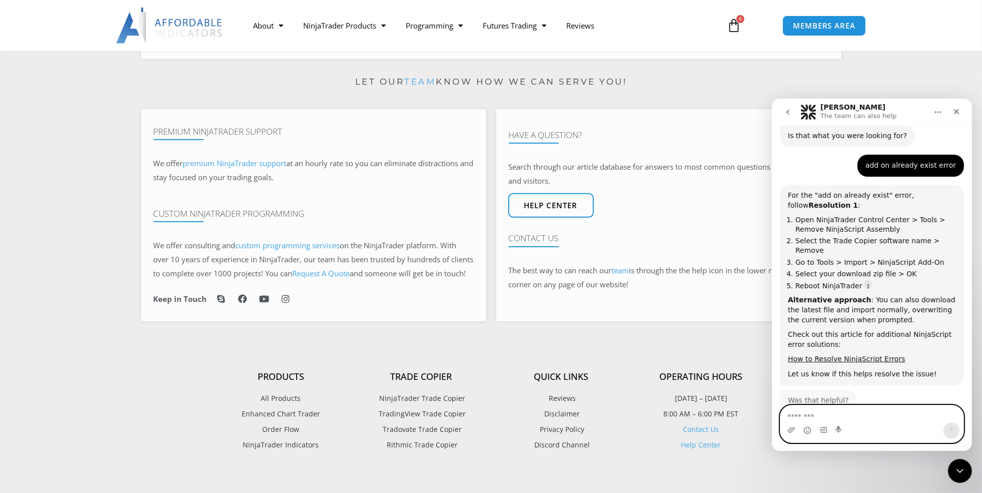
scroll to position [0, 0]
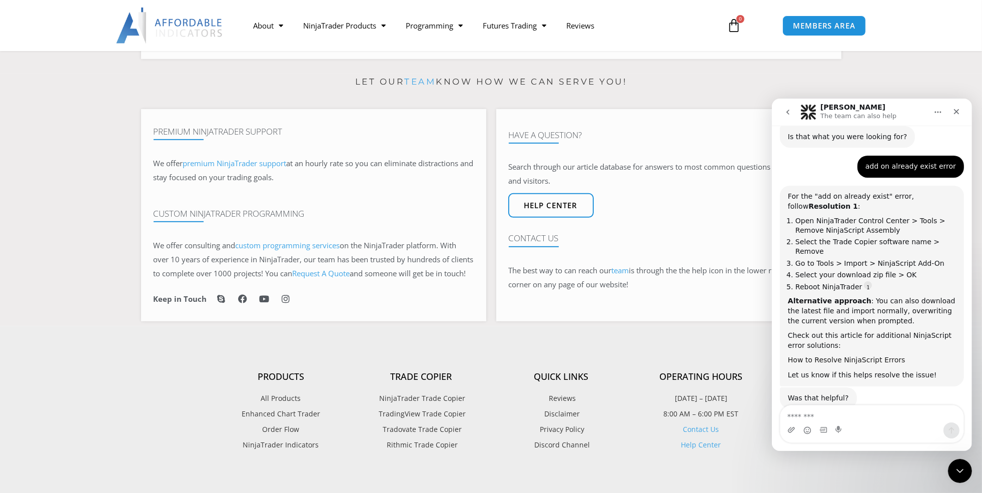
click at [839, 355] on link "How to Resolve NinjaScript Errors" at bounding box center [846, 359] width 118 height 8
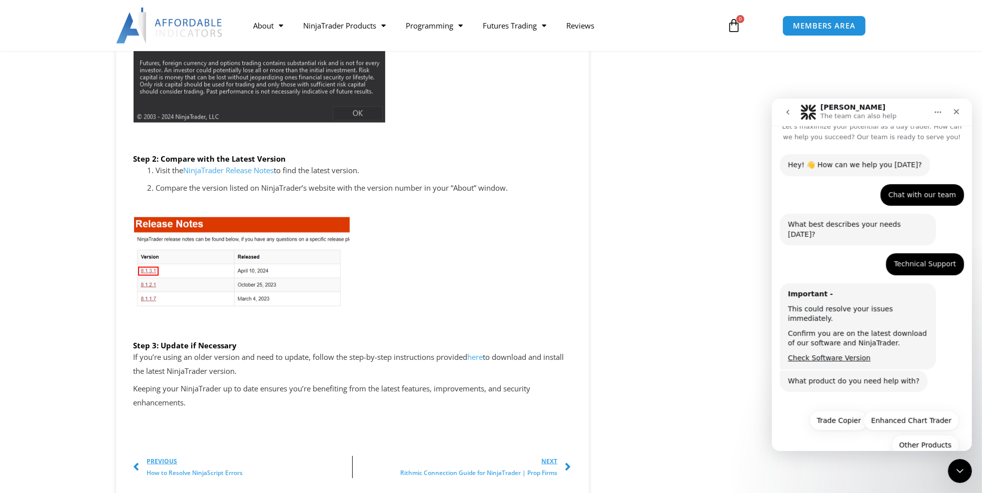
scroll to position [1585, 0]
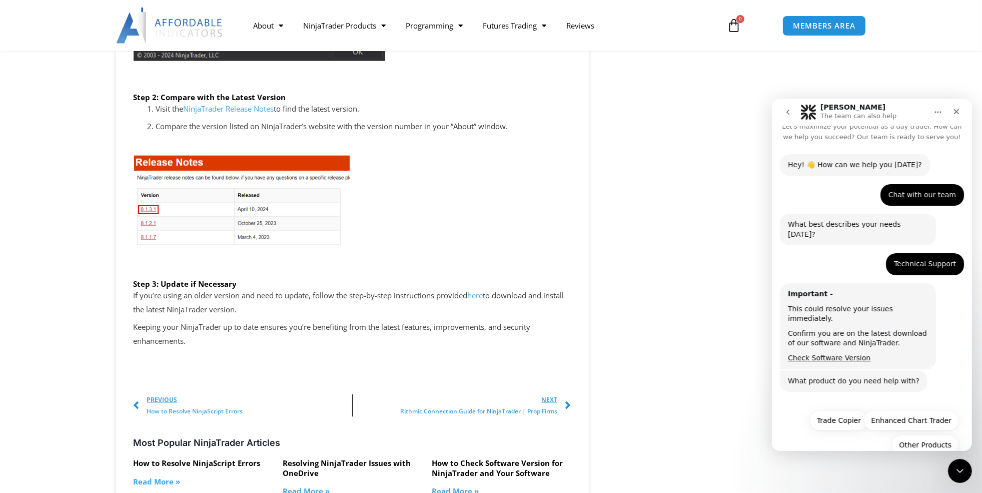
click at [238, 109] on link "NinjaTrader Release Notes" at bounding box center [229, 109] width 91 height 10
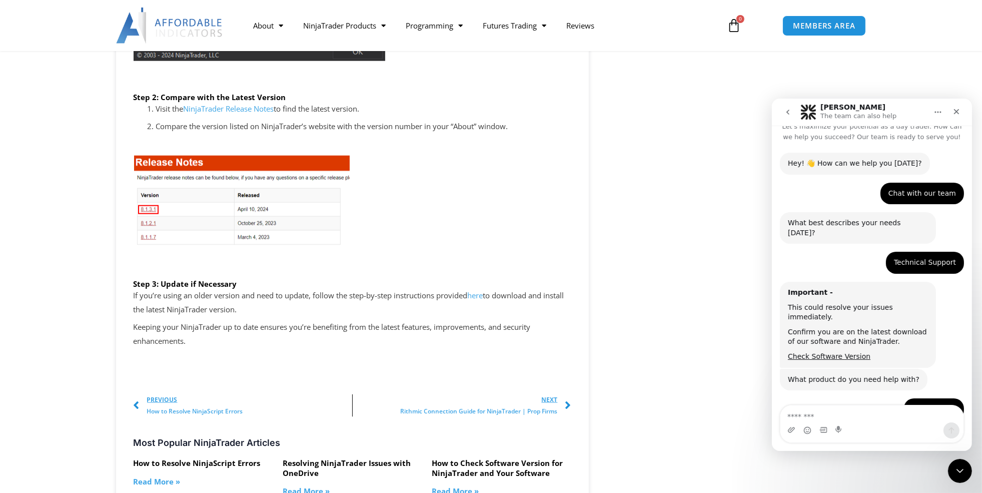
scroll to position [1, 0]
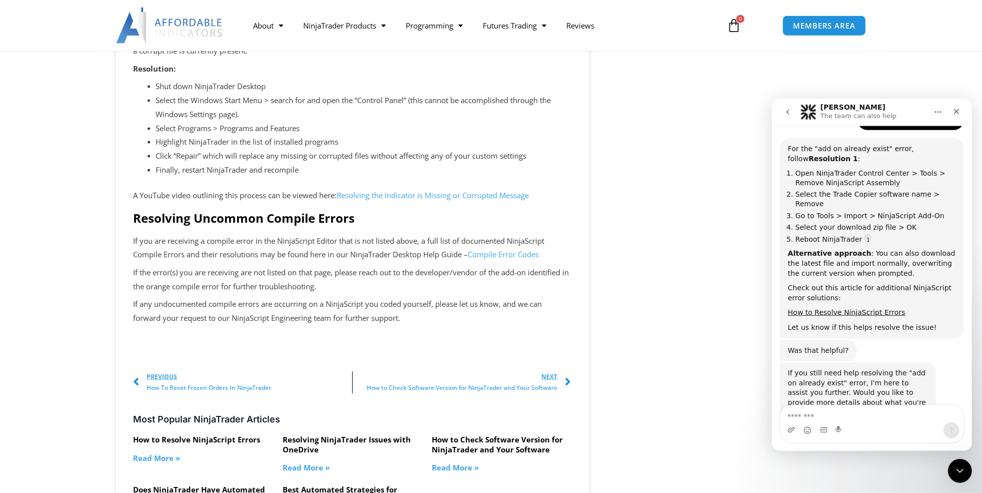
scroll to position [2113, 0]
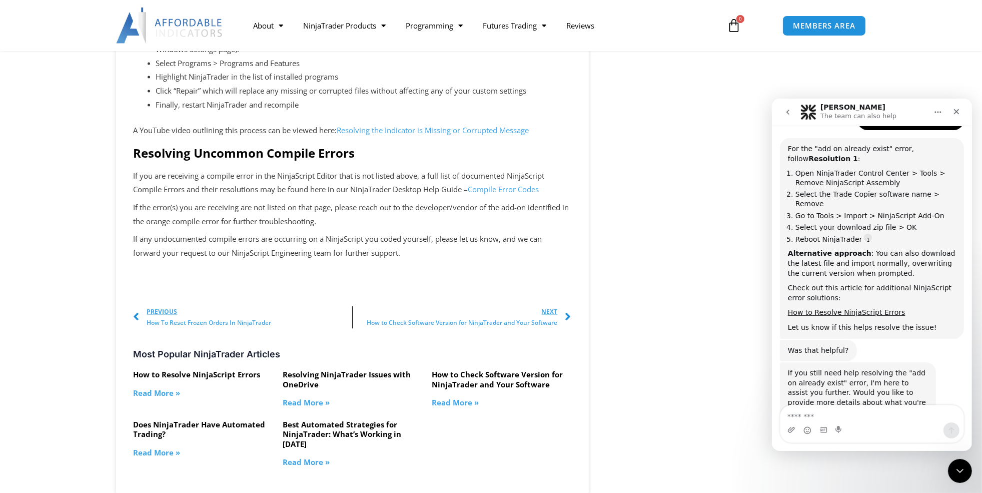
click at [503, 194] on link "Compile Error Codes" at bounding box center [503, 189] width 71 height 10
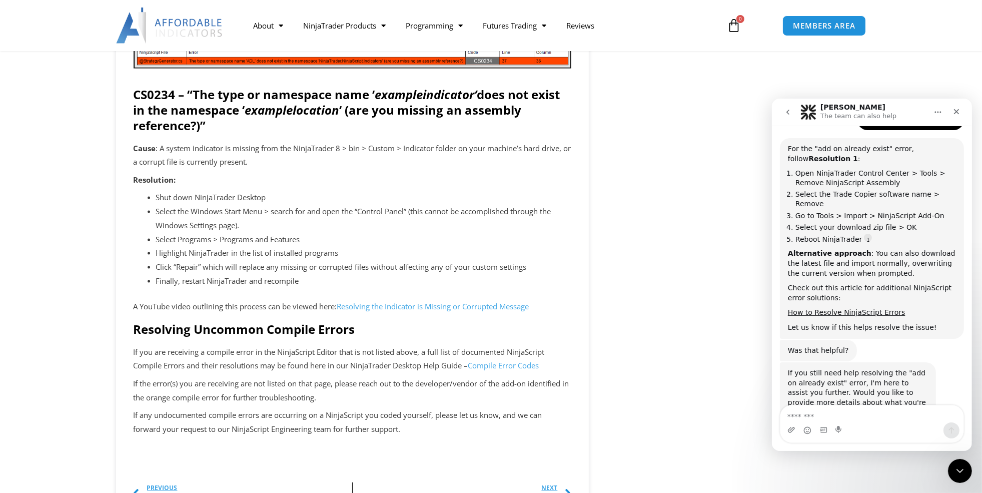
click at [414, 311] on link "Resolving the Indicator is Missing or Corrupted Message" at bounding box center [433, 306] width 192 height 10
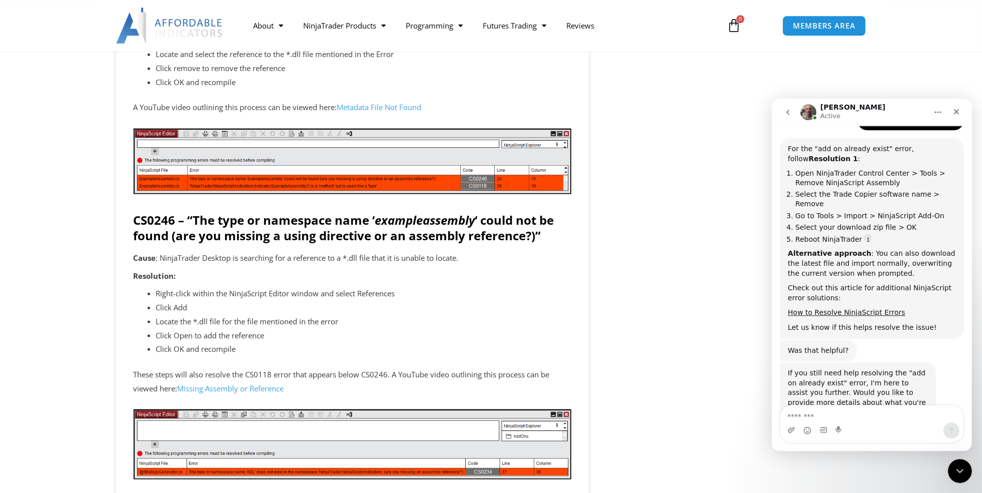
scroll to position [1585, 0]
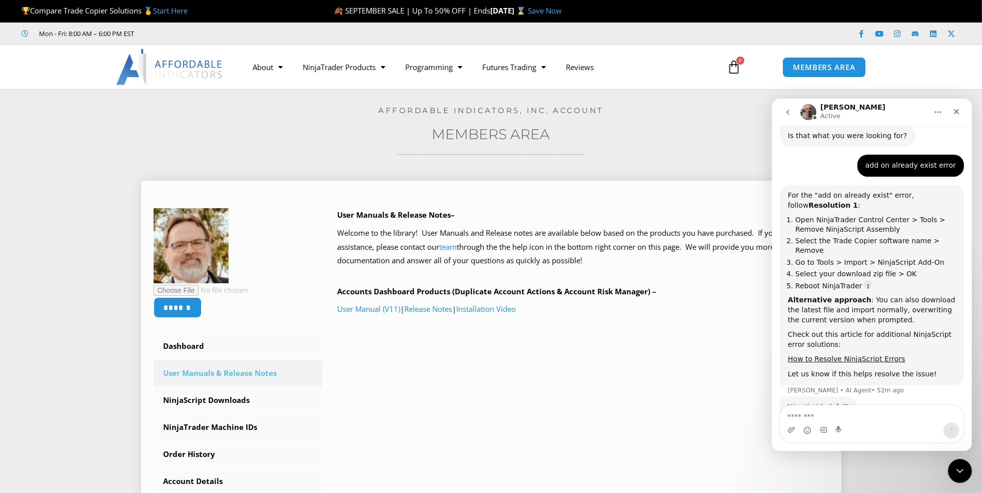
click at [231, 373] on link "User Manuals & Release Notes" at bounding box center [238, 373] width 169 height 26
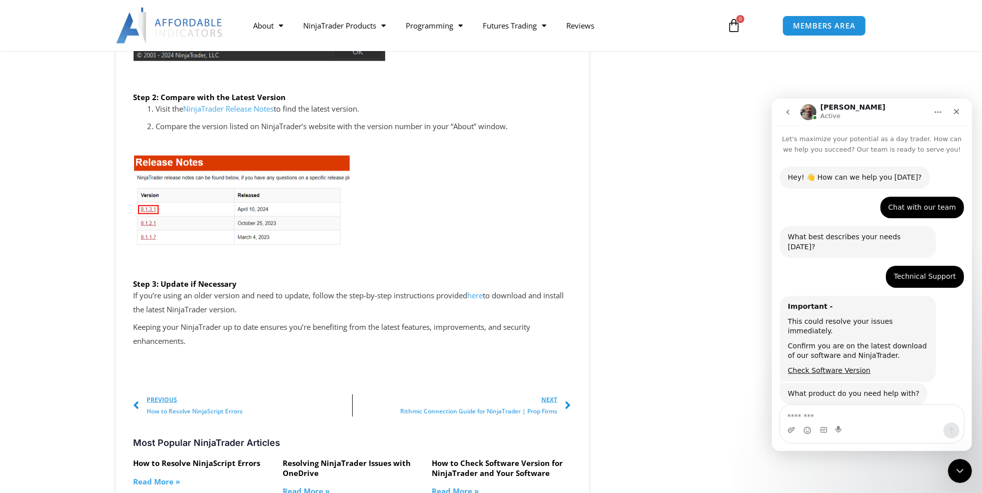
scroll to position [1, 0]
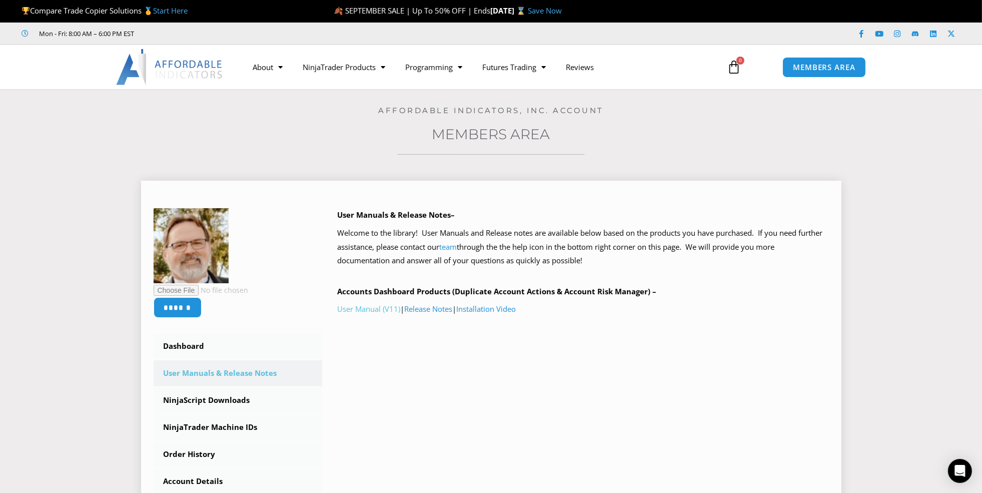
click at [361, 307] on link "User Manual (V11)" at bounding box center [368, 309] width 63 height 10
click at [371, 311] on link "User Manual (V11)" at bounding box center [368, 309] width 63 height 10
